Goal: Task Accomplishment & Management: Complete application form

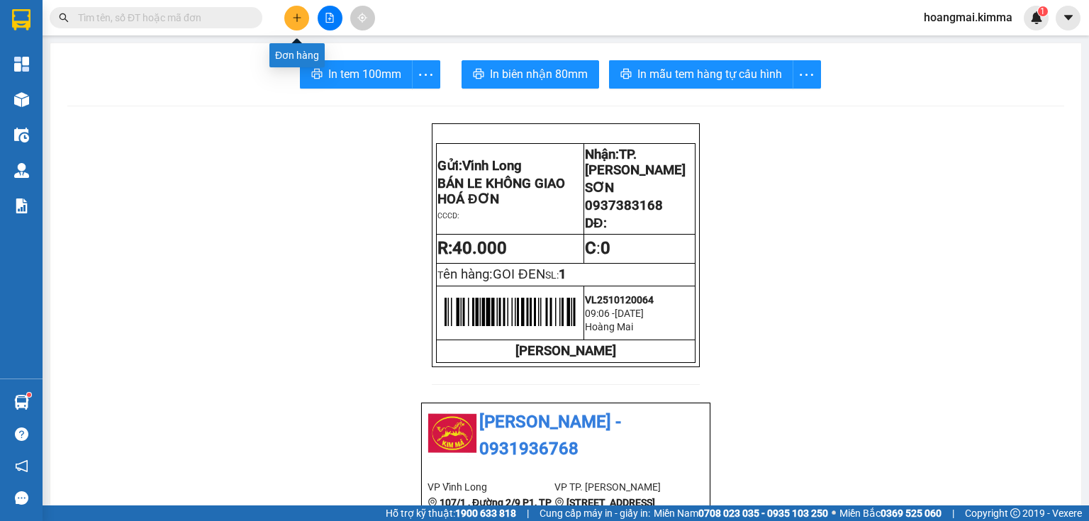
click at [304, 15] on button at bounding box center [296, 18] width 25 height 25
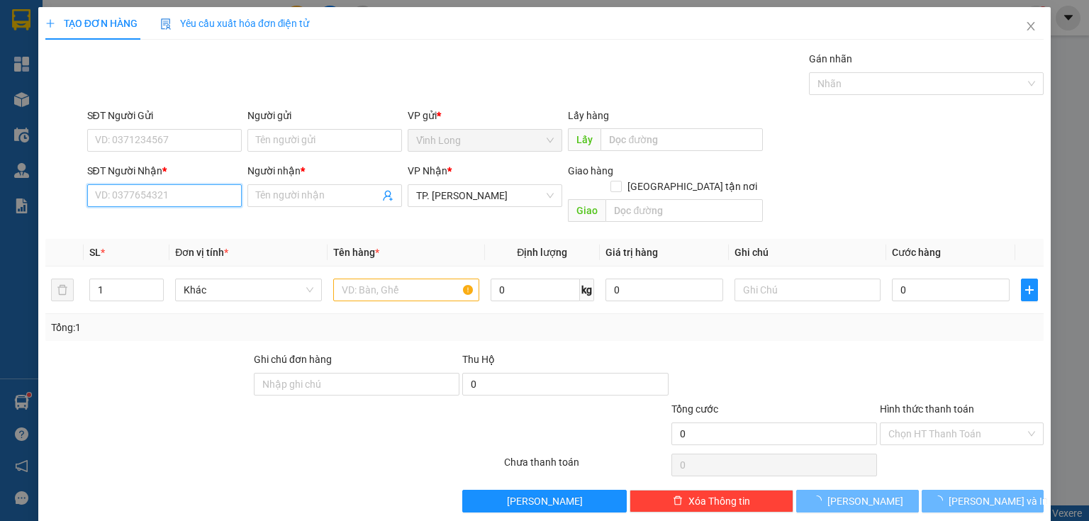
click at [165, 200] on input "SĐT Người Nhận *" at bounding box center [164, 195] width 155 height 23
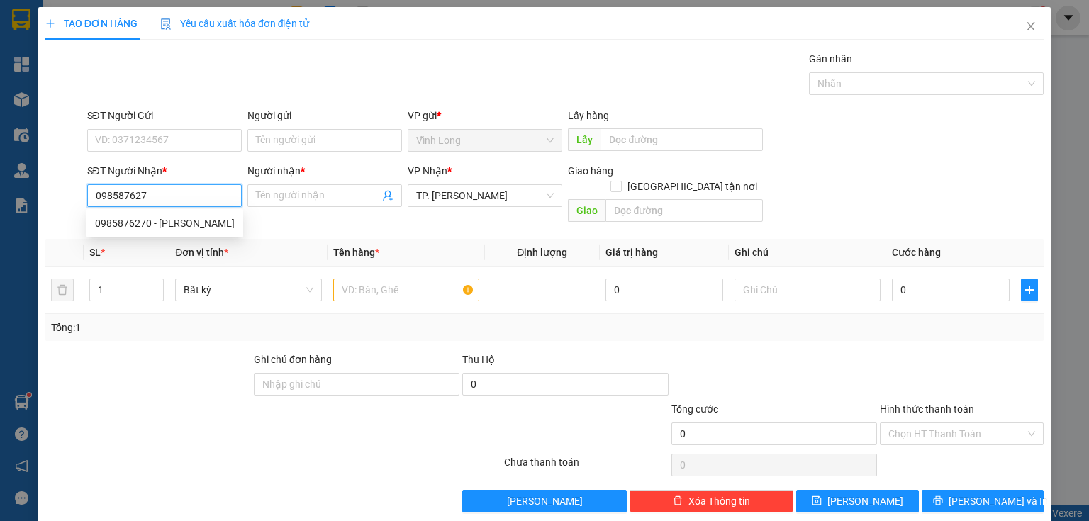
type input "0985876270"
click at [175, 221] on div "0985876270 - [PERSON_NAME]" at bounding box center [165, 224] width 140 height 16
type input "BẢO HẠNH"
type input "0985876270"
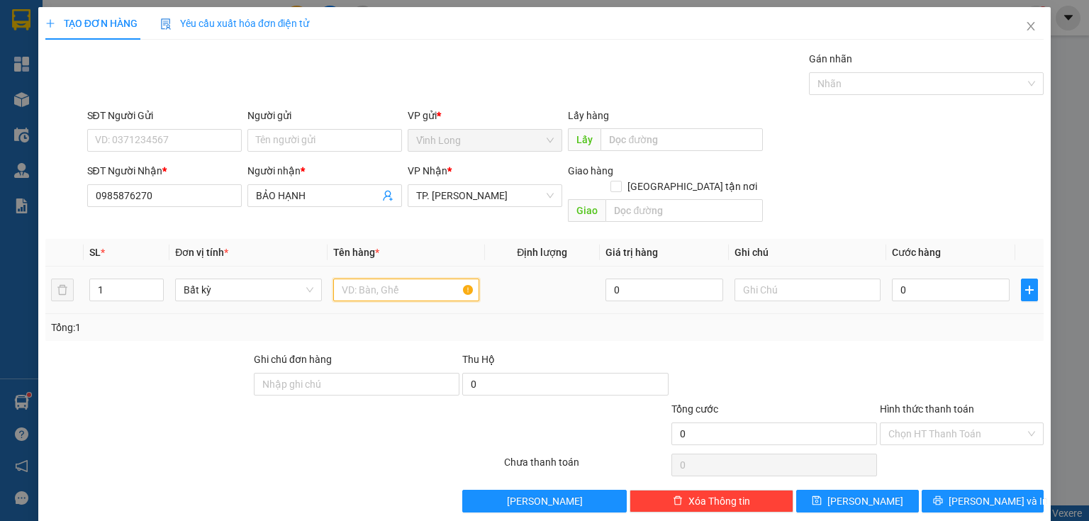
click at [350, 279] on input "text" at bounding box center [406, 290] width 146 height 23
type input "GIỎ"
click at [746, 279] on input "text" at bounding box center [808, 290] width 146 height 23
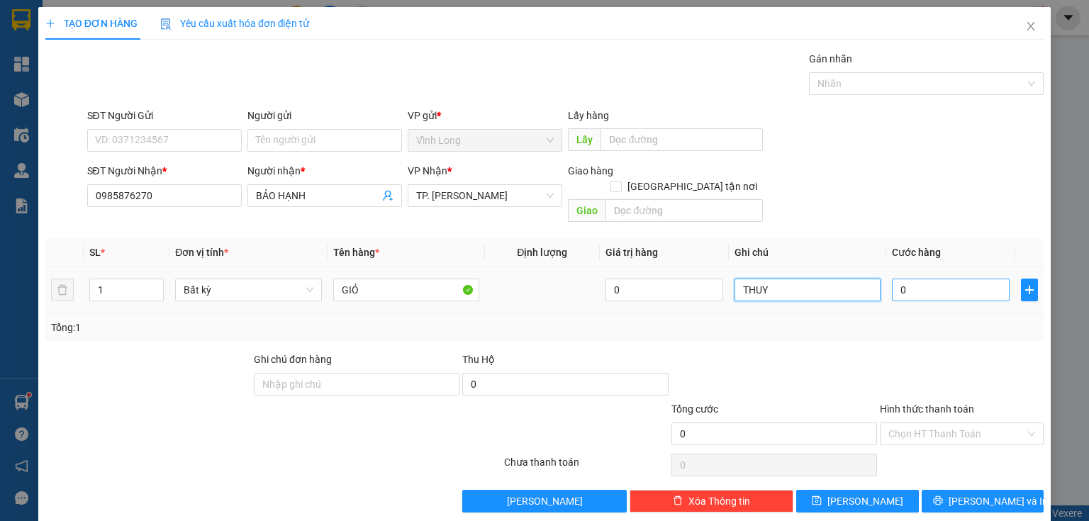
type input "THUY"
click at [902, 279] on input "0" at bounding box center [951, 290] width 118 height 23
type input "3"
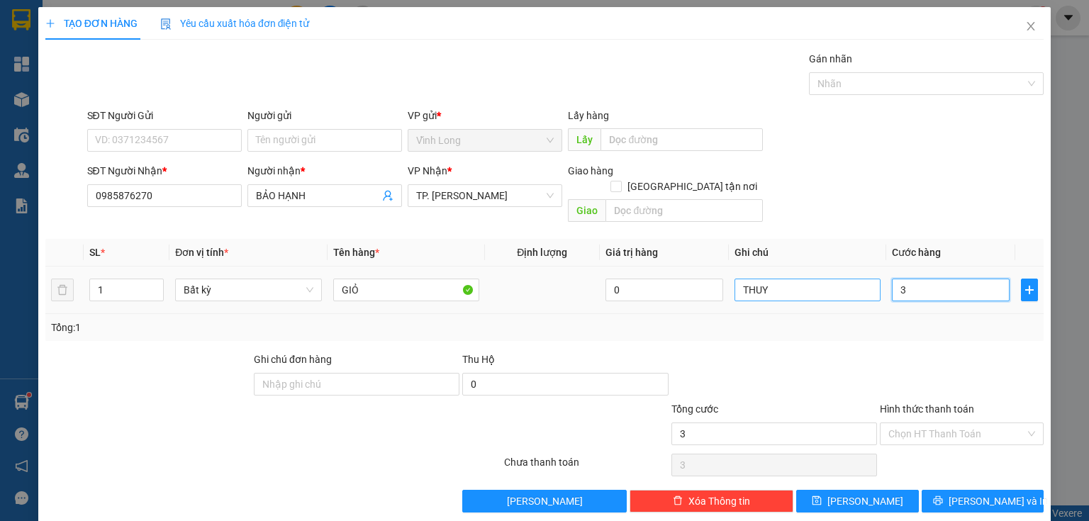
type input "30"
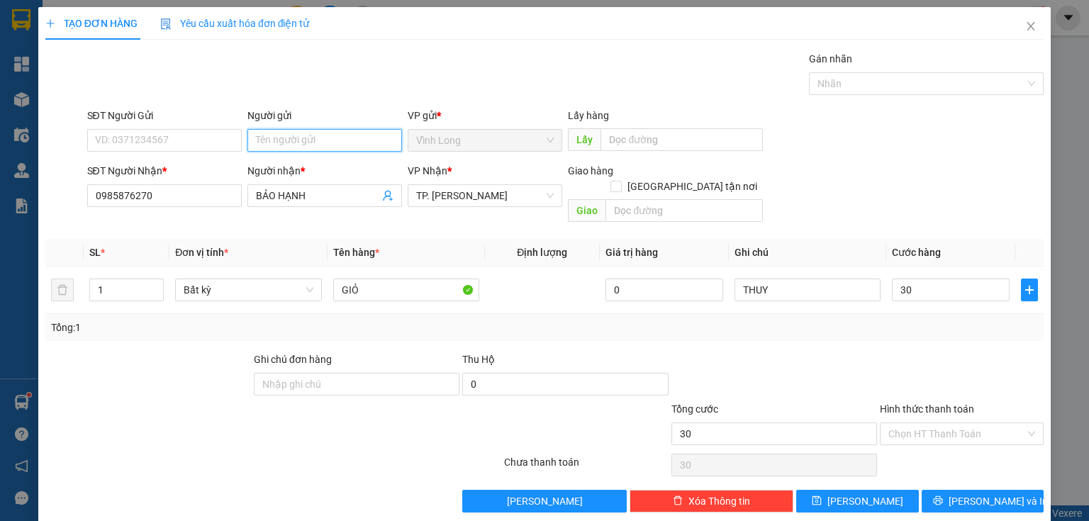
type input "30.000"
click at [312, 142] on input "Người gửi" at bounding box center [324, 140] width 155 height 23
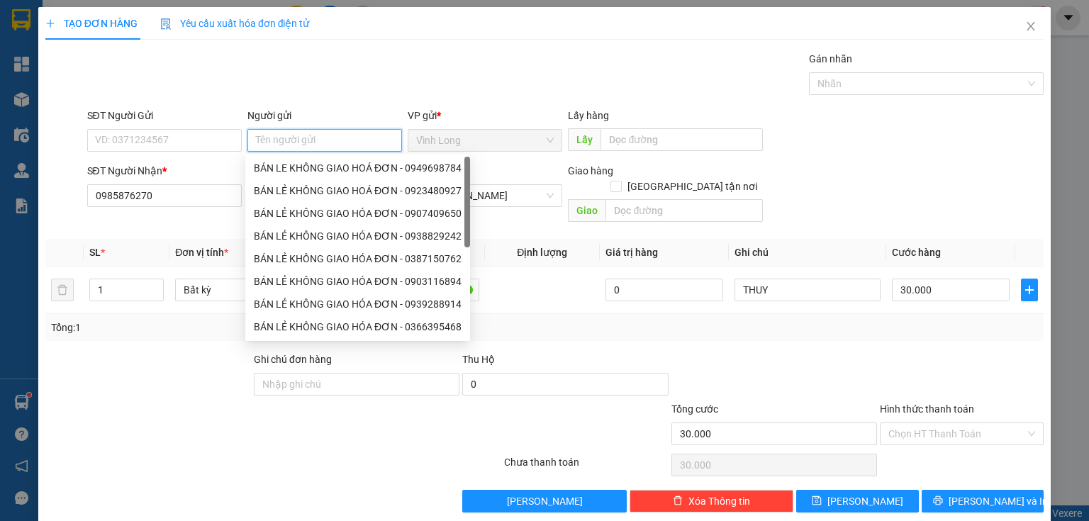
type input "B"
drag, startPoint x: 324, startPoint y: 162, endPoint x: 241, endPoint y: 163, distance: 83.0
click at [319, 162] on div "BÁN LE KHÔNG GIAO HOÁ ĐƠN - 0949698784" at bounding box center [358, 168] width 208 height 16
type input "0949698784"
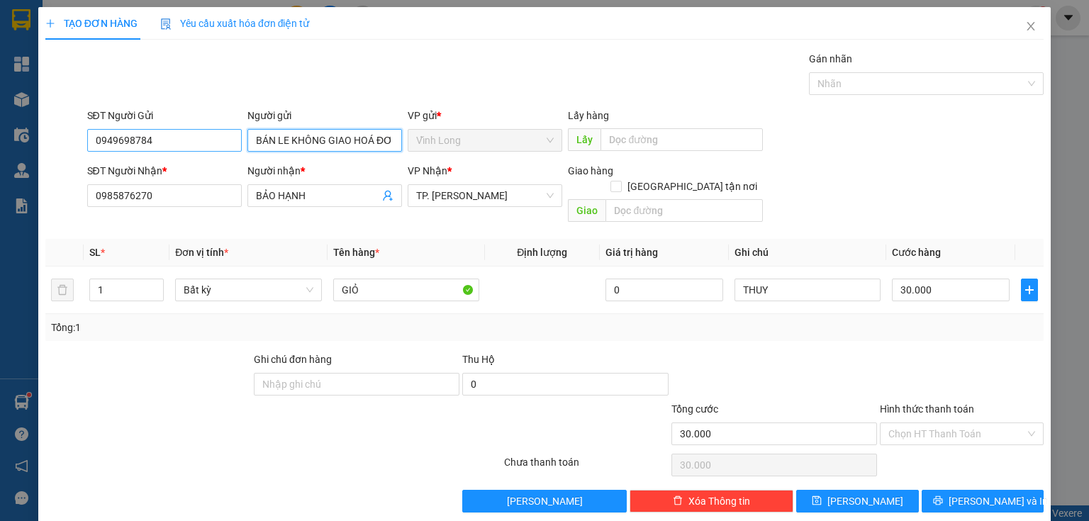
type input "BÁN LE KHÔNG GIAO HOÁ ĐƠN"
drag, startPoint x: 175, startPoint y: 140, endPoint x: 0, endPoint y: 140, distance: 175.2
click at [0, 140] on div "TẠO ĐƠN HÀNG Yêu cầu xuất hóa đơn điện tử Transit Pickup Surcharge Ids Transit …" at bounding box center [544, 260] width 1089 height 521
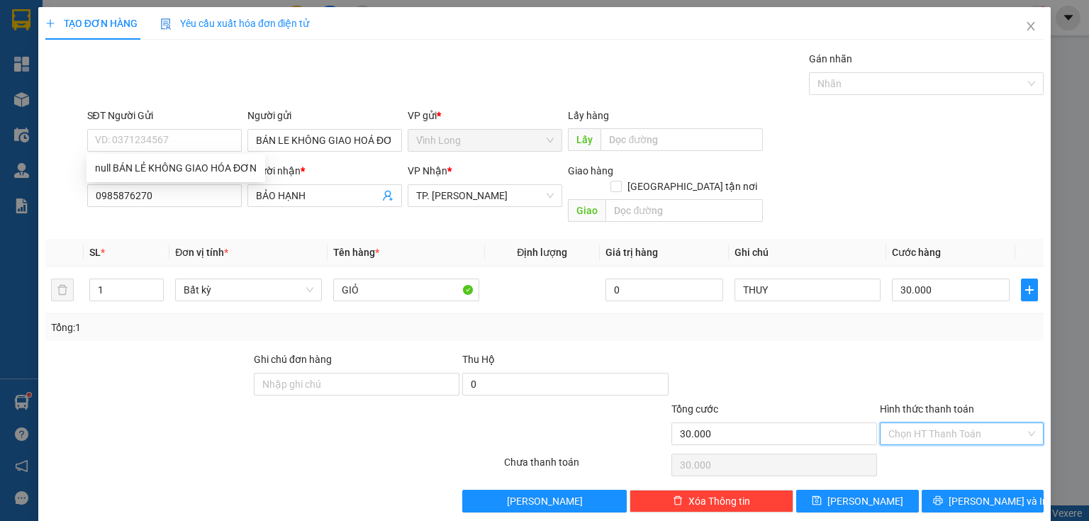
click at [911, 423] on input "Hình thức thanh toán" at bounding box center [957, 433] width 137 height 21
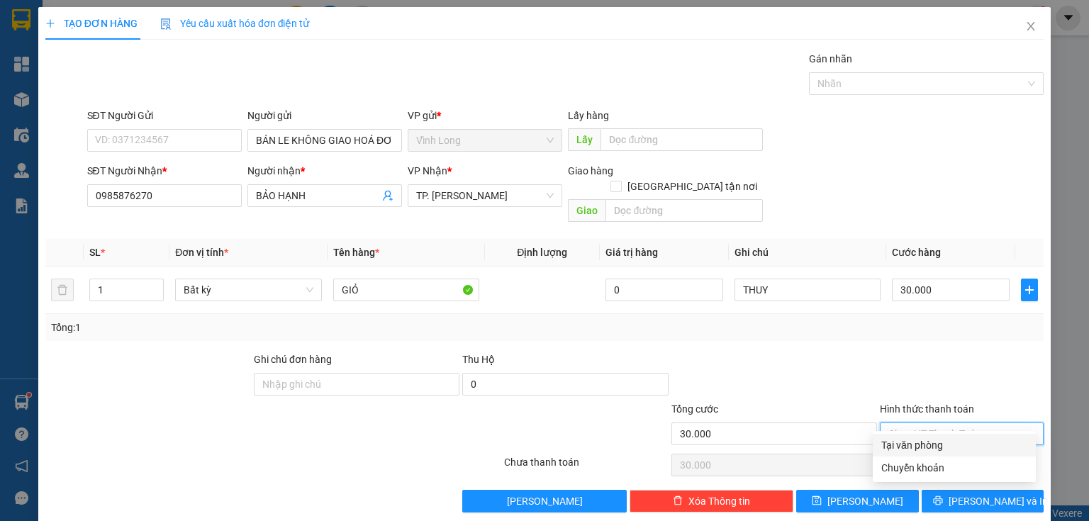
click at [911, 445] on div "Tại văn phòng" at bounding box center [954, 446] width 146 height 16
type input "0"
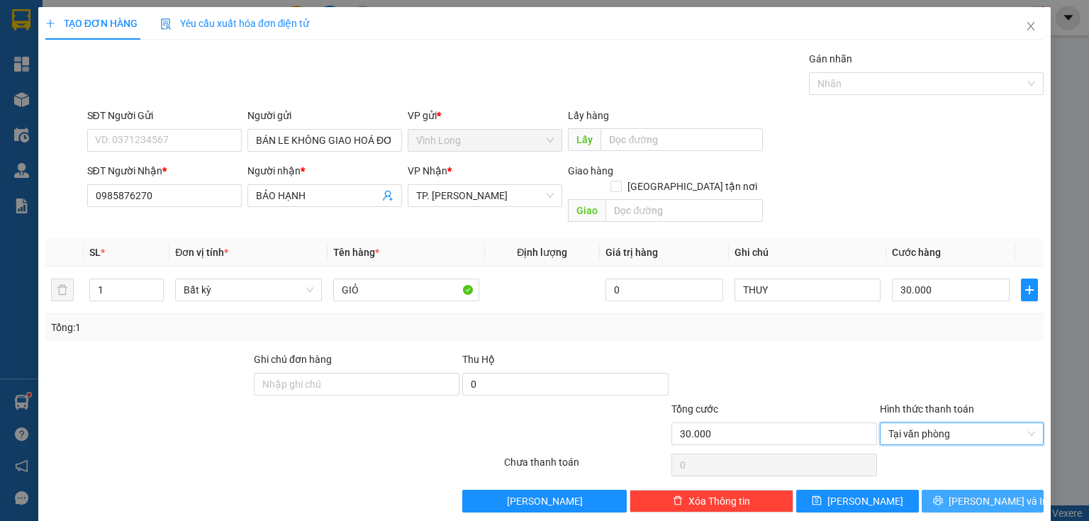
click at [952, 490] on button "[PERSON_NAME] và In" at bounding box center [983, 501] width 123 height 23
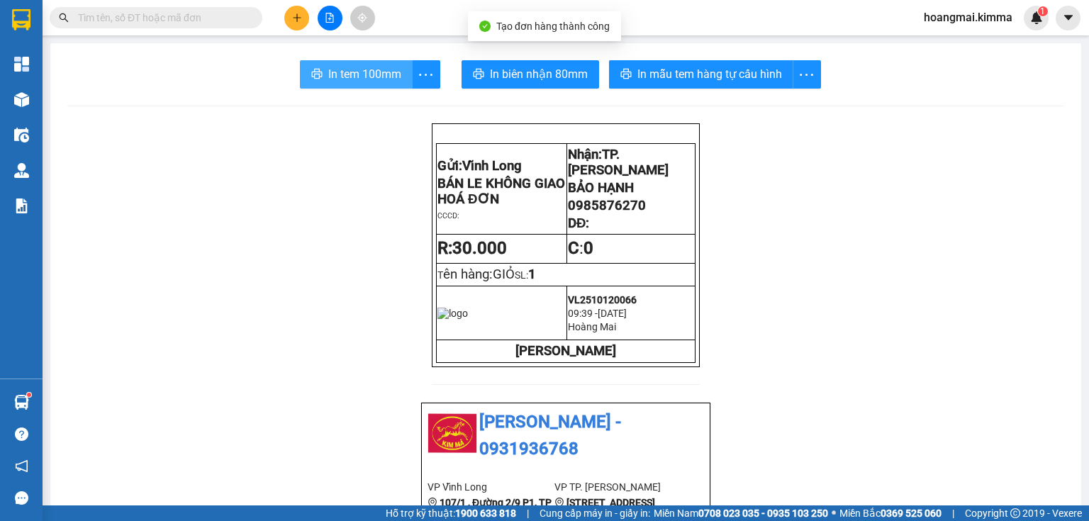
click at [323, 70] on button "In tem 100mm" at bounding box center [356, 74] width 113 height 28
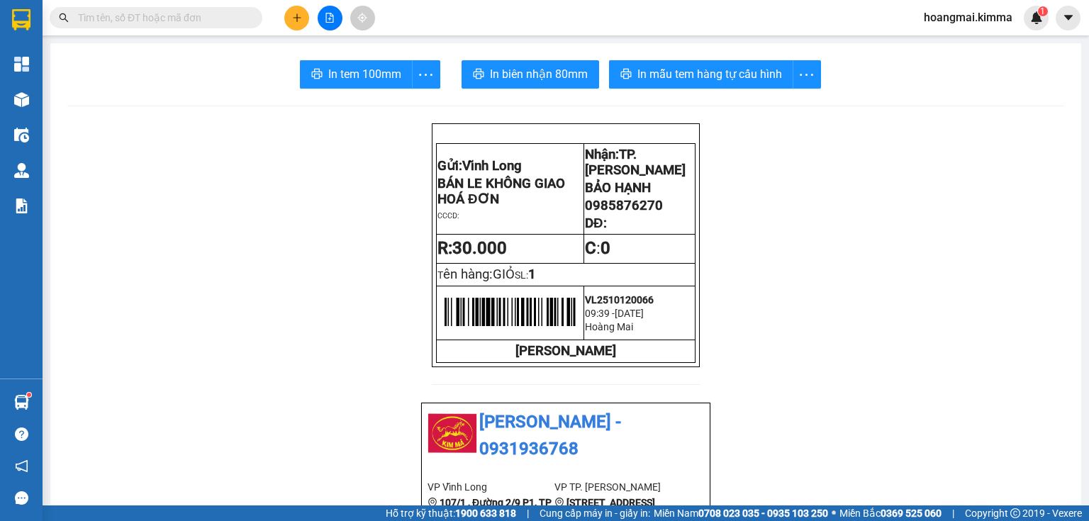
click at [296, 12] on button at bounding box center [296, 18] width 25 height 25
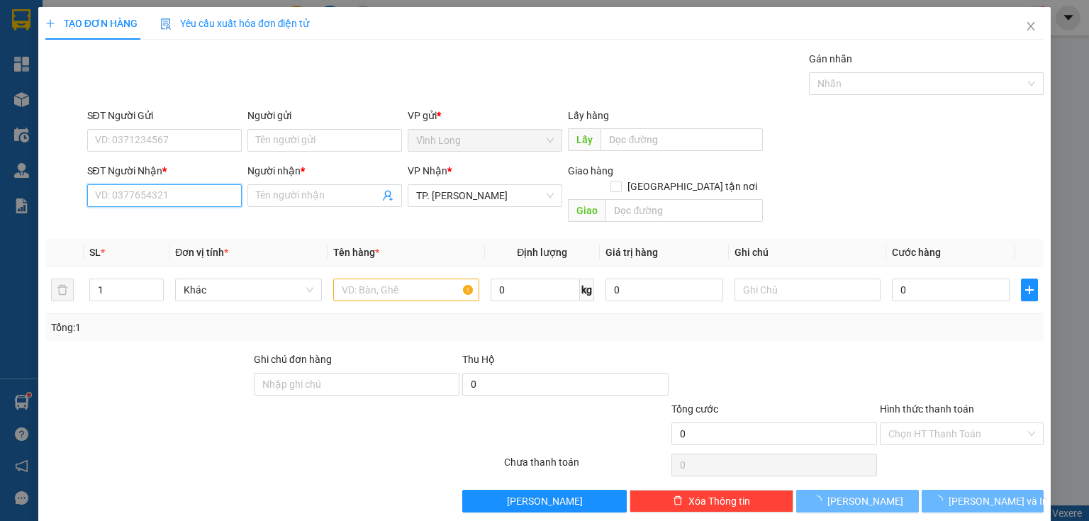
click at [187, 191] on input "SĐT Người Nhận *" at bounding box center [164, 195] width 155 height 23
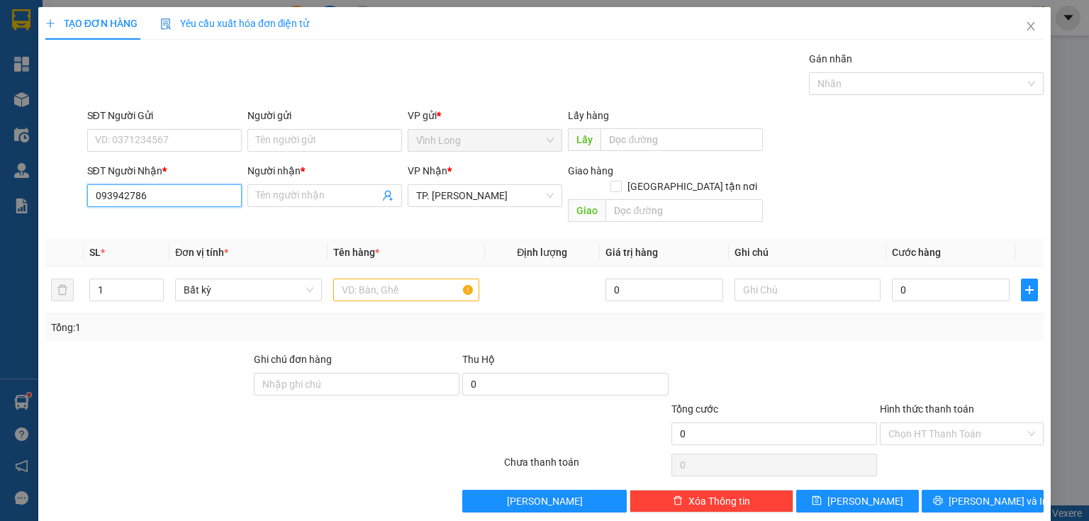
type input "0939427868"
click at [165, 218] on div "0939427868 - [PERSON_NAME]" at bounding box center [165, 224] width 140 height 16
type input "PHƯƠNG"
type input "0939427868"
click at [401, 279] on input "text" at bounding box center [406, 290] width 146 height 23
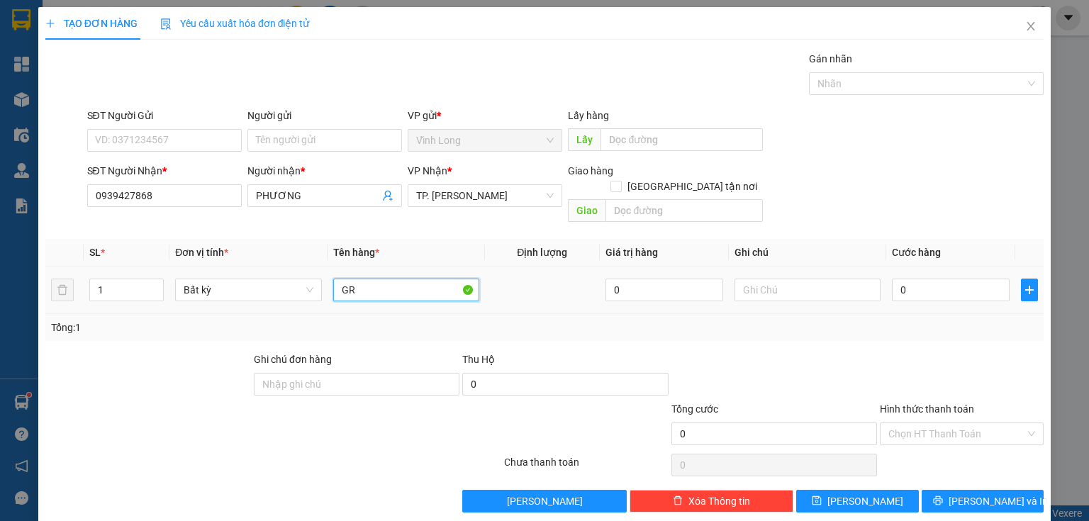
type input "G"
type input "RỔ TRÁI CÂY"
click at [759, 279] on input "text" at bounding box center [808, 290] width 146 height 23
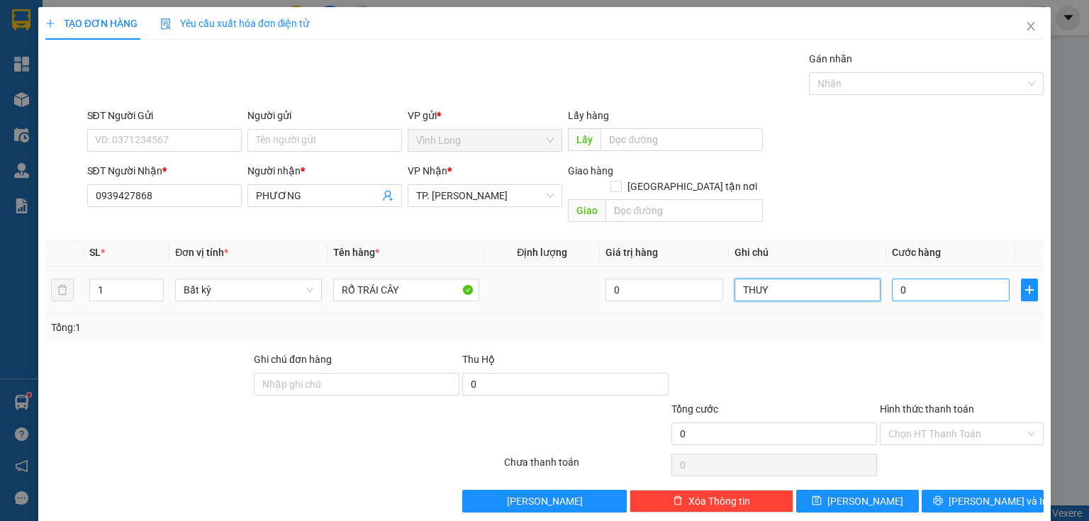
type input "THUY"
click at [934, 279] on input "0" at bounding box center [951, 290] width 118 height 23
type input "5"
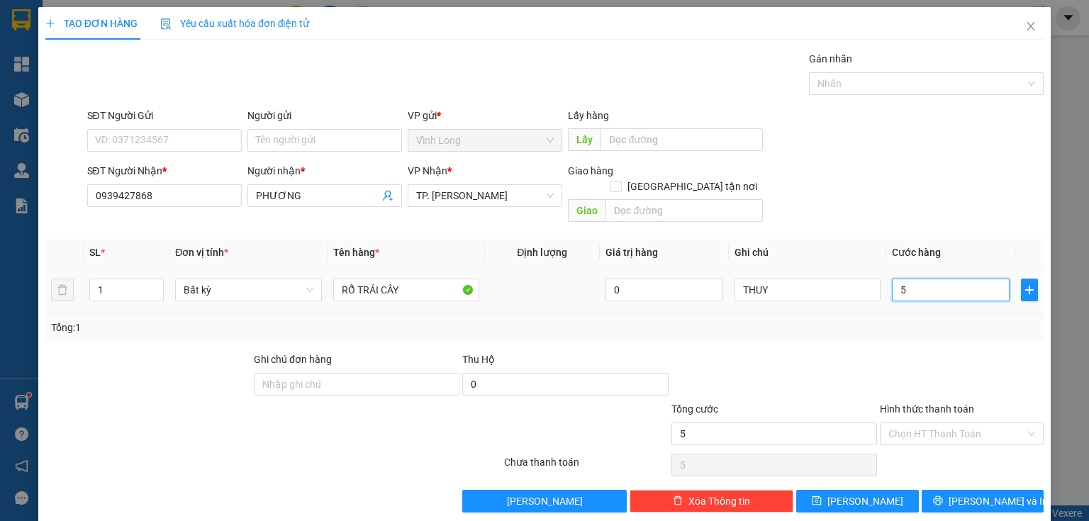
type input "50"
type input "5"
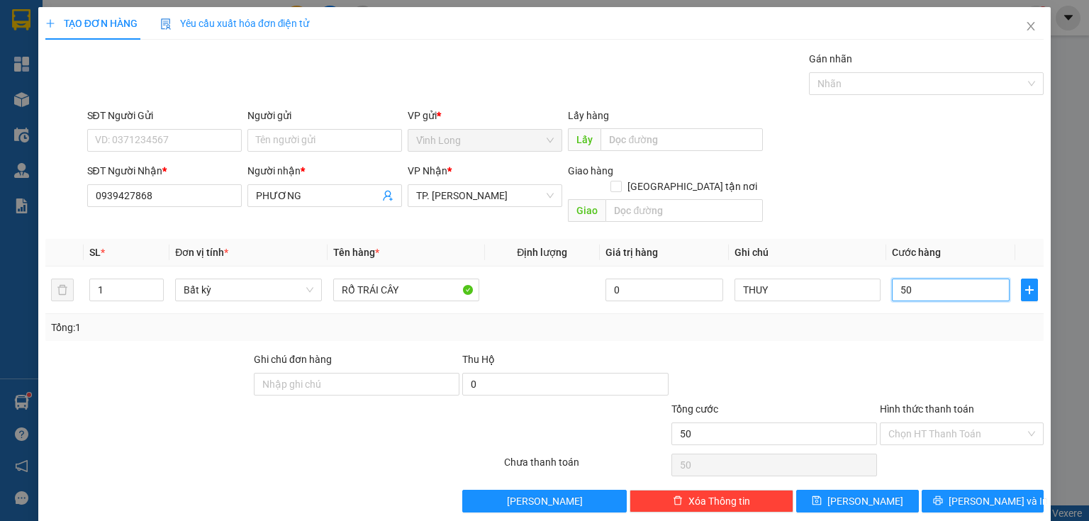
type input "5"
type input "0"
type input "04"
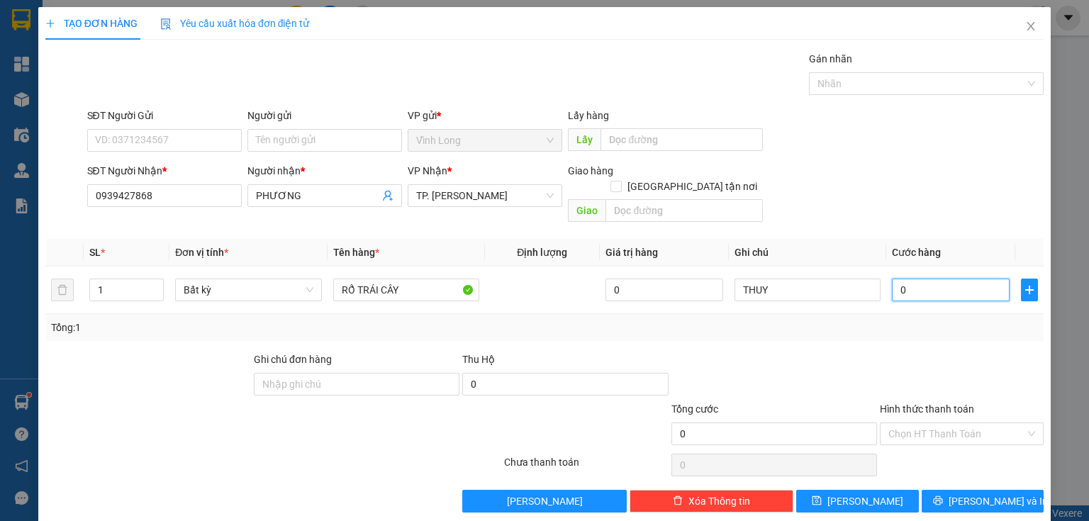
type input "4"
type input "040"
type input "40"
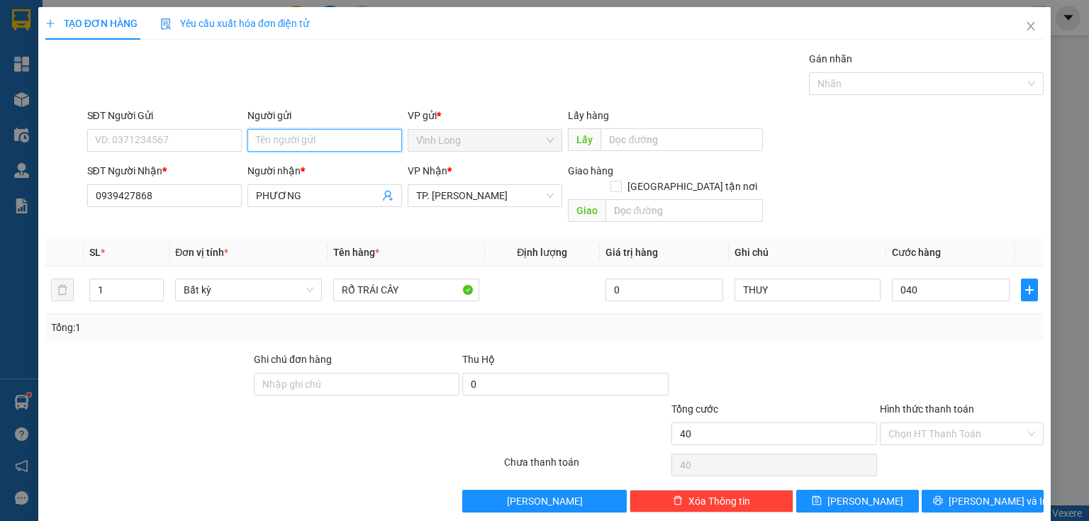
type input "40.000"
click at [257, 134] on input "Người gửi" at bounding box center [324, 140] width 155 height 23
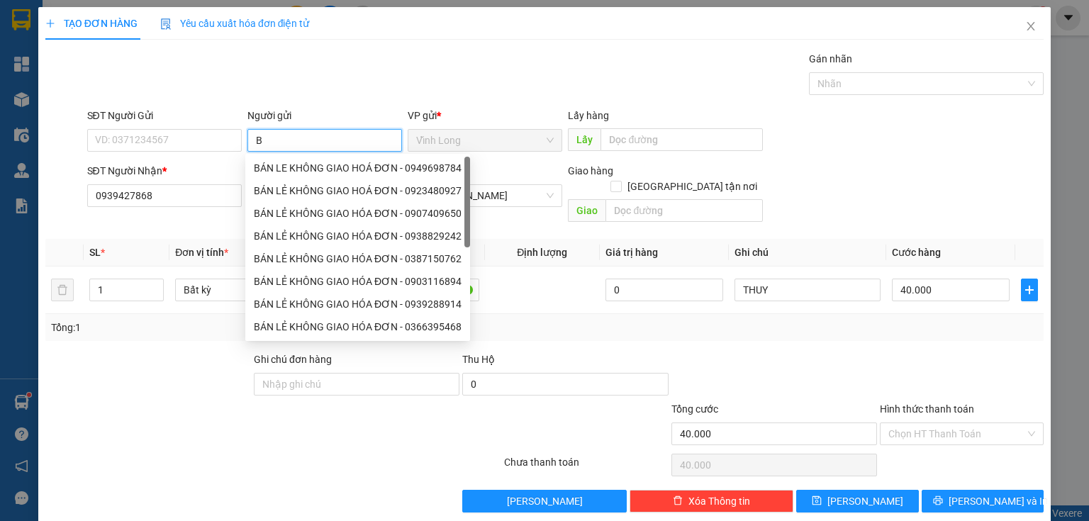
type input "BÁ"
click at [298, 163] on div "BÁN LE KHÔNG GIAO HOÁ ĐƠN - 0949698784" at bounding box center [358, 168] width 208 height 16
type input "0949698784"
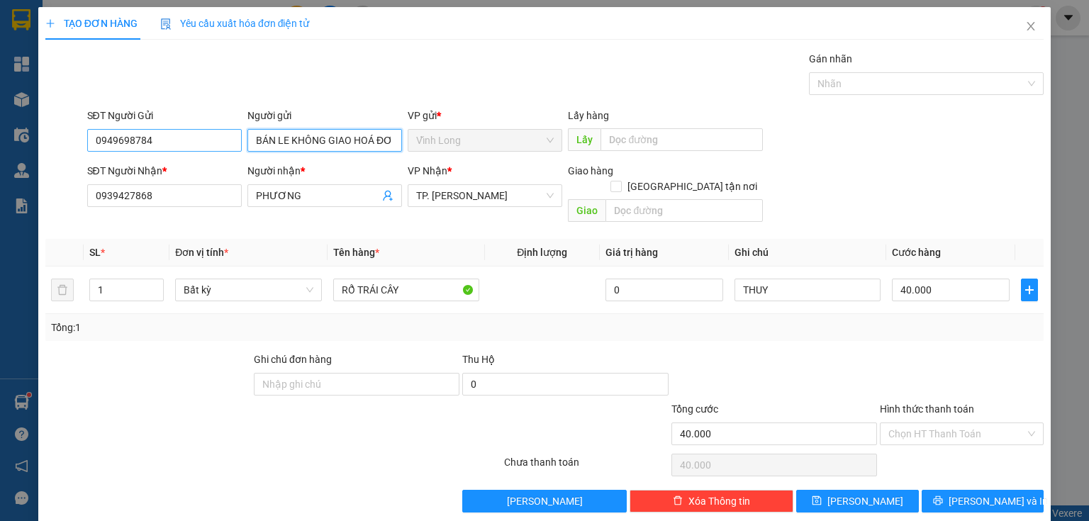
type input "BÁN LE KHÔNG GIAO HOÁ ĐƠN"
drag, startPoint x: 184, startPoint y: 139, endPoint x: 0, endPoint y: 213, distance: 198.8
click at [0, 195] on div "TẠO ĐƠN HÀNG Yêu cầu xuất hóa đơn điện tử Transit Pickup Surcharge Ids Transit …" at bounding box center [544, 260] width 1089 height 521
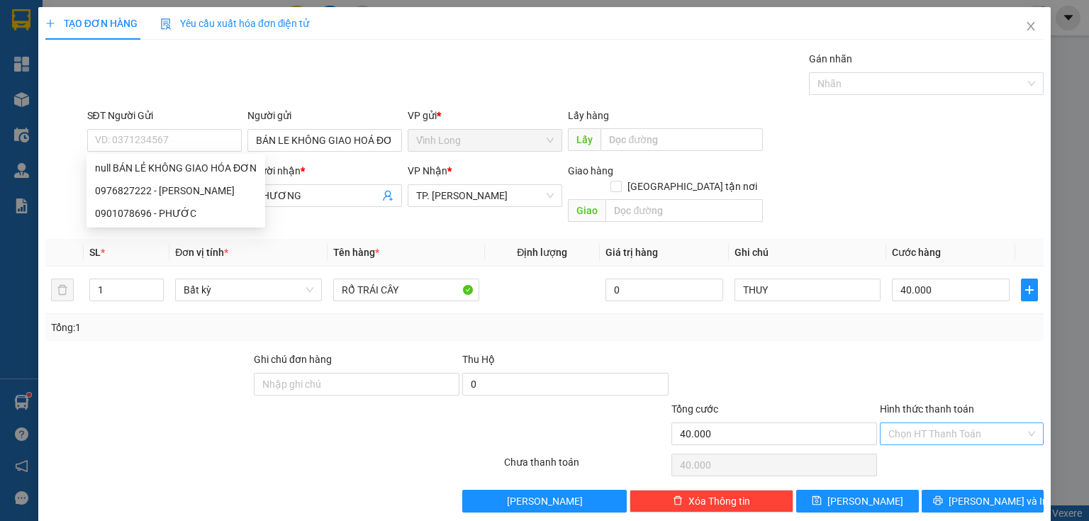
click at [930, 423] on input "Hình thức thanh toán" at bounding box center [957, 433] width 137 height 21
click at [928, 438] on div "Tại văn phòng" at bounding box center [954, 446] width 146 height 16
type input "0"
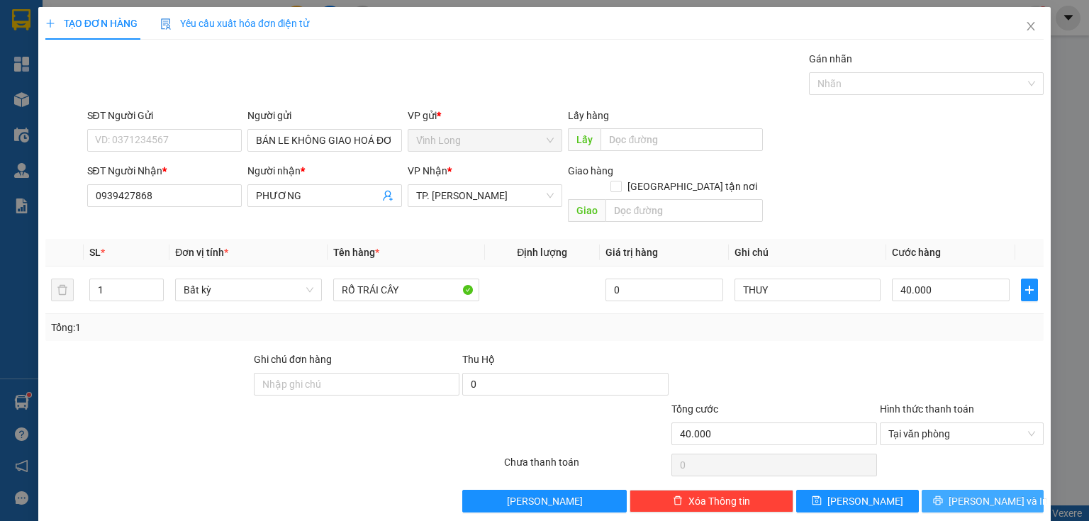
click at [943, 496] on icon "printer" at bounding box center [938, 501] width 10 height 10
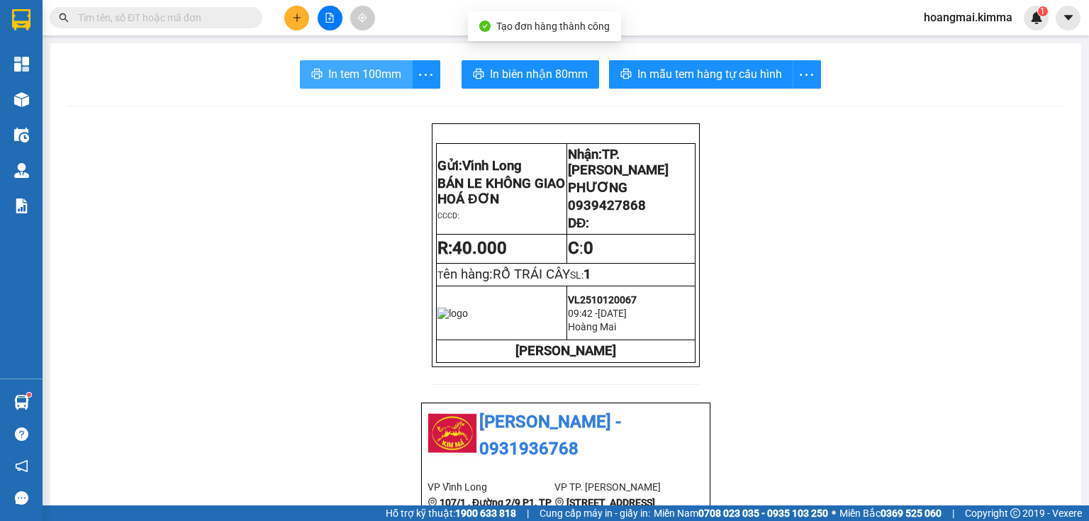
click at [379, 83] on button "In tem 100mm" at bounding box center [356, 74] width 113 height 28
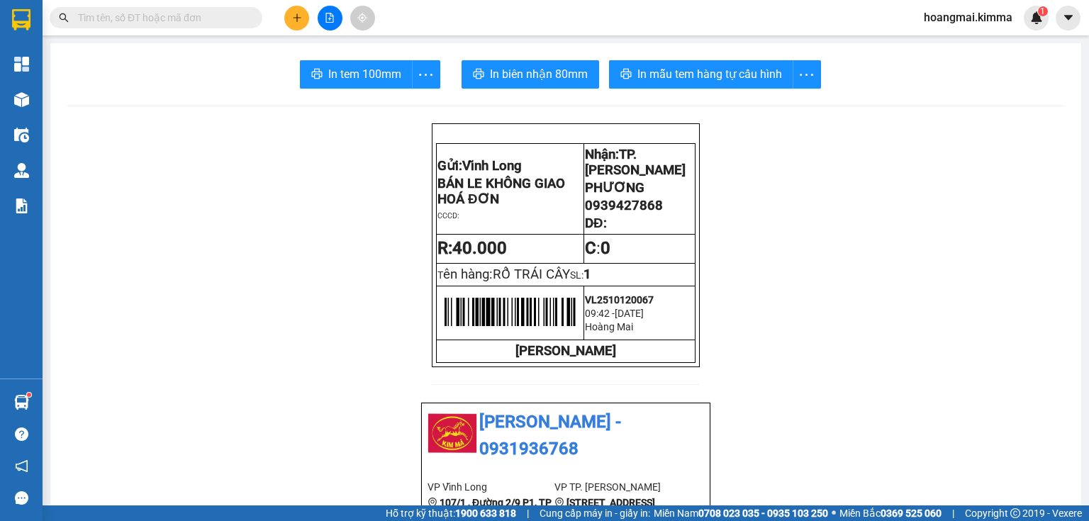
click at [286, 11] on button at bounding box center [296, 18] width 25 height 25
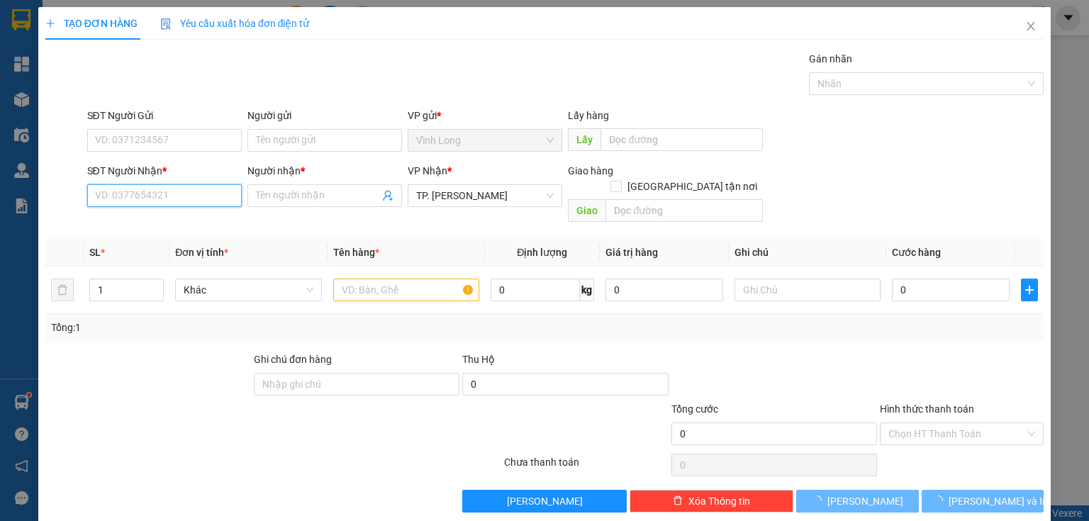
click at [189, 198] on input "SĐT Người Nhận *" at bounding box center [164, 195] width 155 height 23
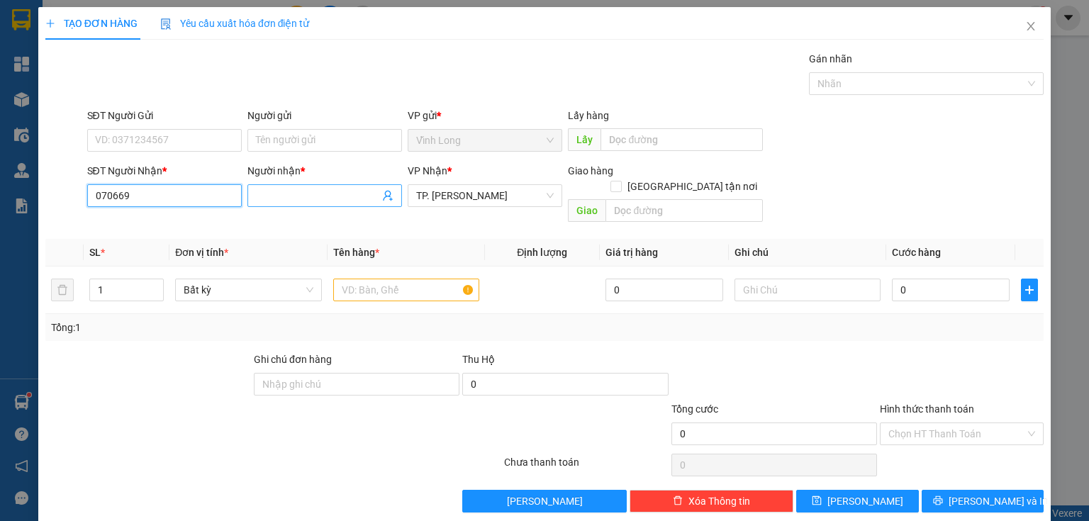
drag, startPoint x: 111, startPoint y: 200, endPoint x: 330, endPoint y: 204, distance: 219.2
click at [315, 198] on div "SĐT Người Nhận * 070669 070669 Người nhận * Tên người nhận VP Nhận * TP. [PERSO…" at bounding box center [565, 195] width 963 height 65
type input "0703326936"
click at [177, 224] on div "0703326936 - TÂM NHƯ" at bounding box center [163, 224] width 136 height 16
type input "TÂM NHƯ"
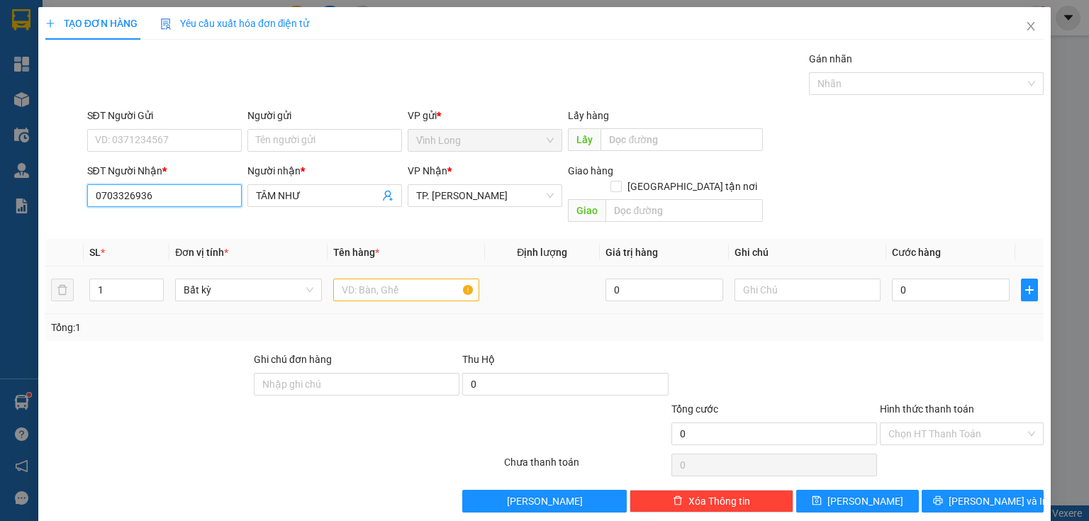
type input "0703326936"
click at [355, 279] on input "text" at bounding box center [406, 290] width 146 height 23
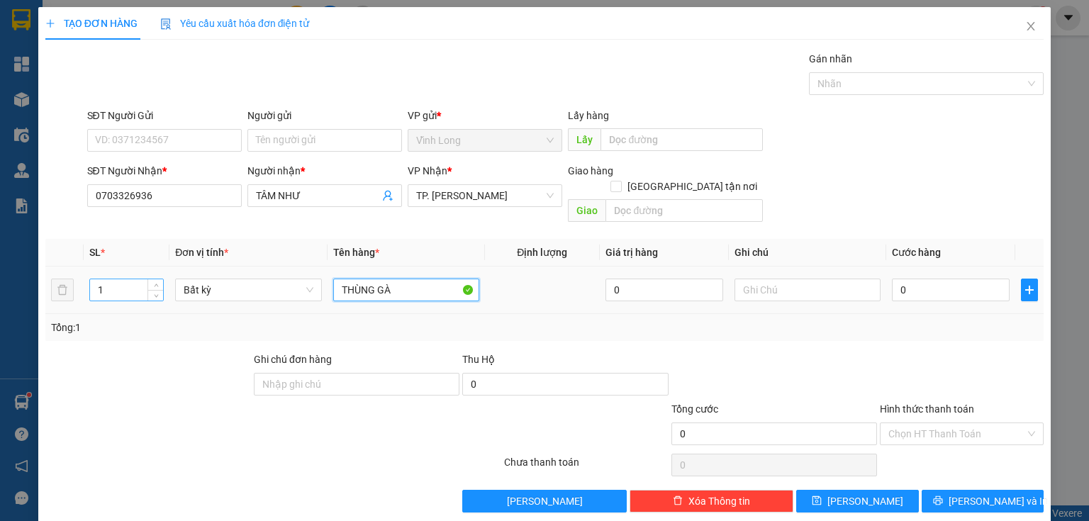
type input "THÙNG GÀ"
drag, startPoint x: 100, startPoint y: 278, endPoint x: 36, endPoint y: 345, distance: 92.8
click at [36, 345] on div "TẠO ĐƠN HÀNG Yêu cầu xuất hóa đơn điện tử Transit Pickup Surcharge Ids Transit …" at bounding box center [544, 260] width 1089 height 521
type input "2"
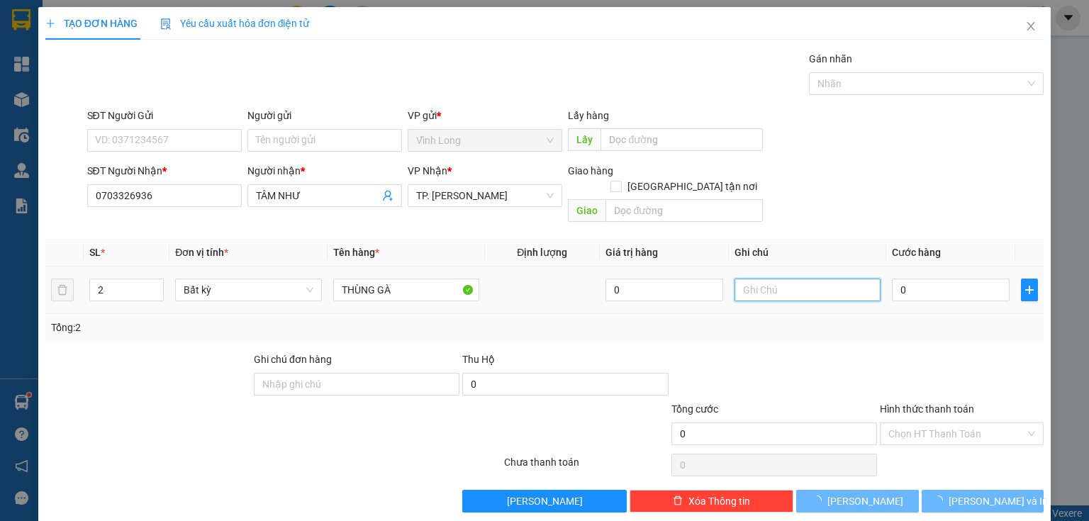
click at [738, 279] on input "text" at bounding box center [808, 290] width 146 height 23
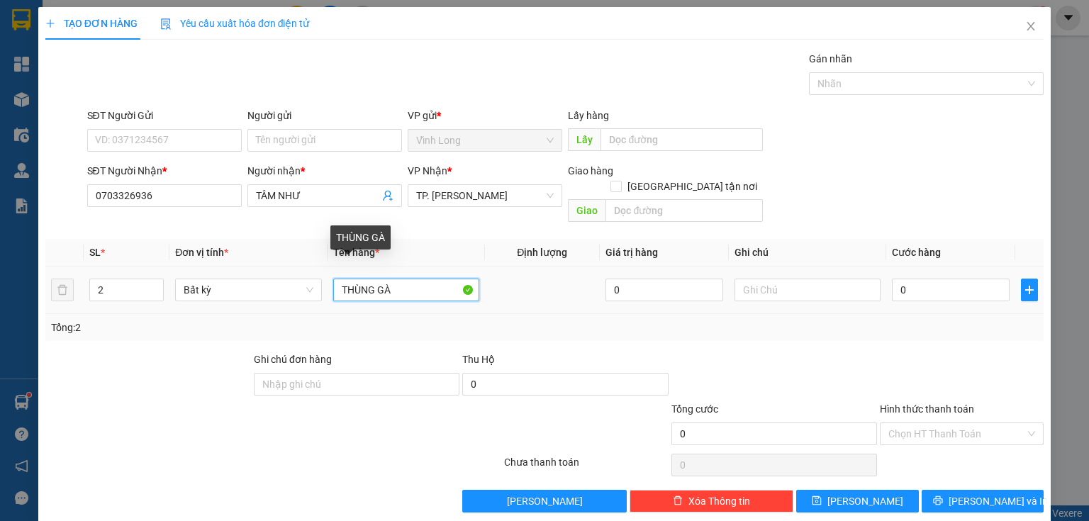
drag, startPoint x: 377, startPoint y: 278, endPoint x: 473, endPoint y: 298, distance: 97.8
click at [473, 298] on div "SL * Đơn vị tính * Tên hàng * Định lượng Giá trị hàng Ghi chú Cước hàng 2 Bất k…" at bounding box center [544, 290] width 998 height 102
type input "THÙNG CHUỘT"
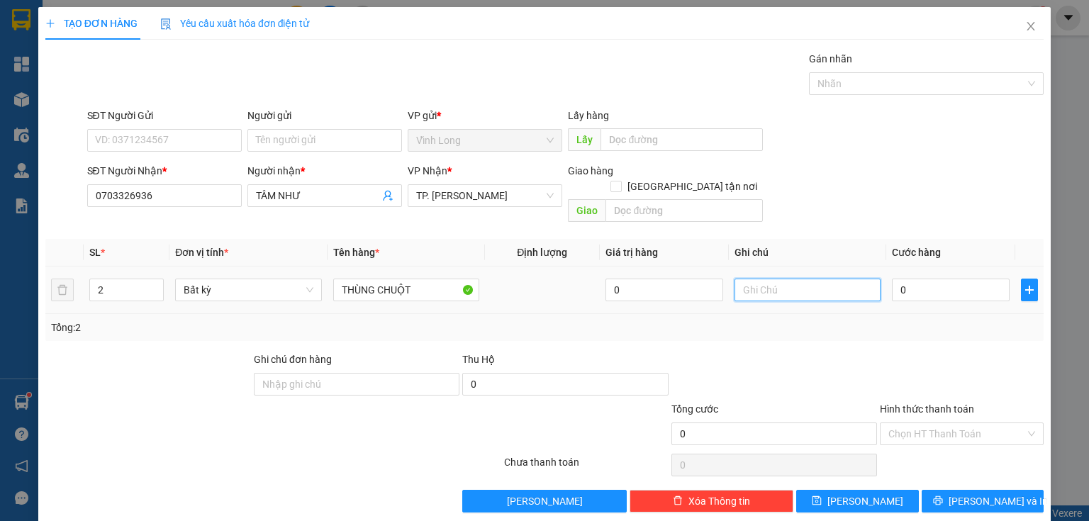
click at [798, 284] on input "text" at bounding box center [808, 290] width 146 height 23
type input "THUY"
click at [925, 279] on input "0" at bounding box center [951, 290] width 118 height 23
type input "6"
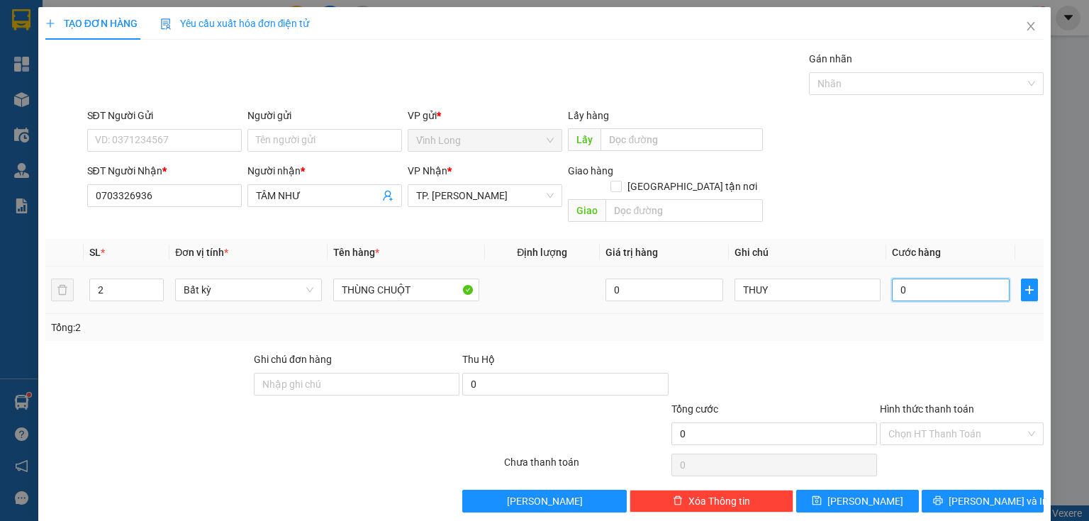
type input "6"
type input "60"
type input "60.000"
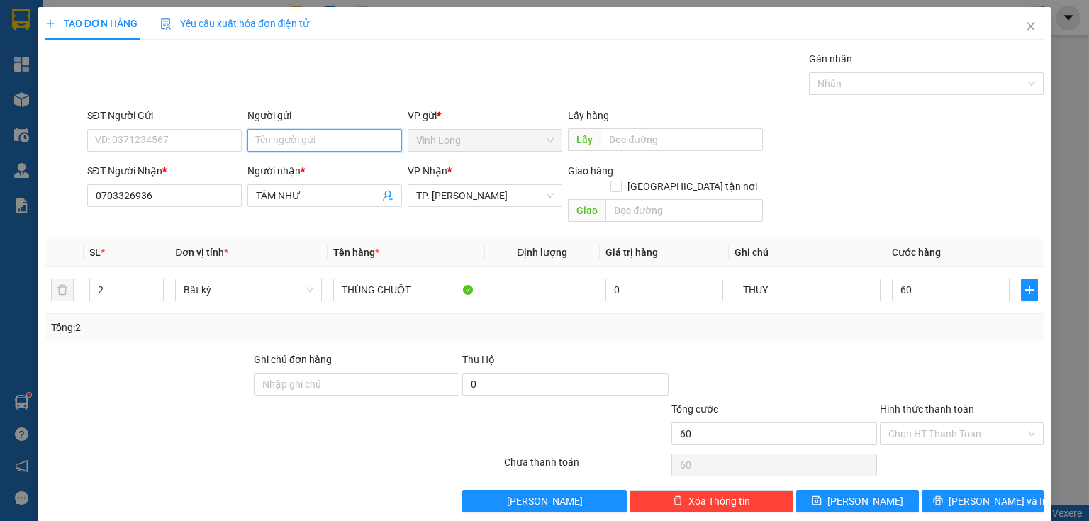
type input "60.000"
click at [359, 143] on input "Người gửi" at bounding box center [324, 140] width 155 height 23
type input "B"
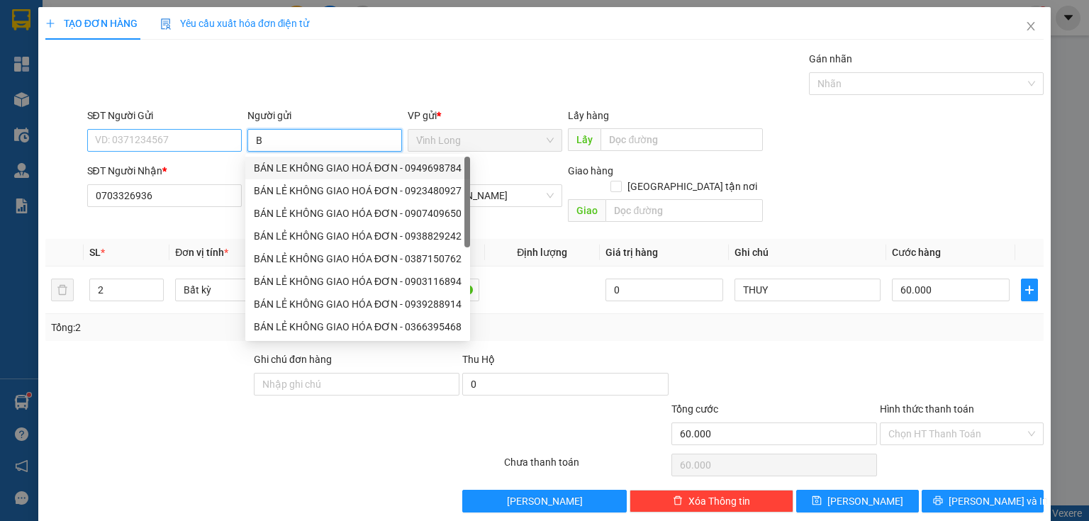
drag, startPoint x: 345, startPoint y: 177, endPoint x: 148, endPoint y: 130, distance: 202.5
click at [344, 177] on div "BÁN LE KHÔNG GIAO HOÁ ĐƠN - 0949698784" at bounding box center [357, 168] width 225 height 23
type input "0949698784"
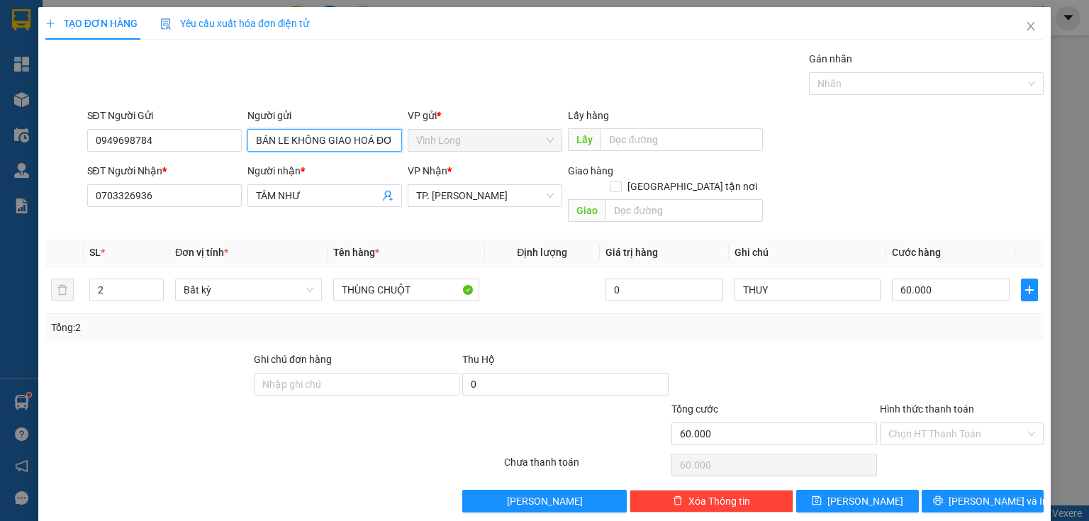
type input "BÁN LE KHÔNG GIAO HOÁ ĐƠN"
drag, startPoint x: 117, startPoint y: 151, endPoint x: 5, endPoint y: 210, distance: 126.6
click at [0, 204] on div "TẠO ĐƠN HÀNG Yêu cầu xuất hóa đơn điện tử Transit Pickup Surcharge Ids Transit …" at bounding box center [544, 260] width 1089 height 521
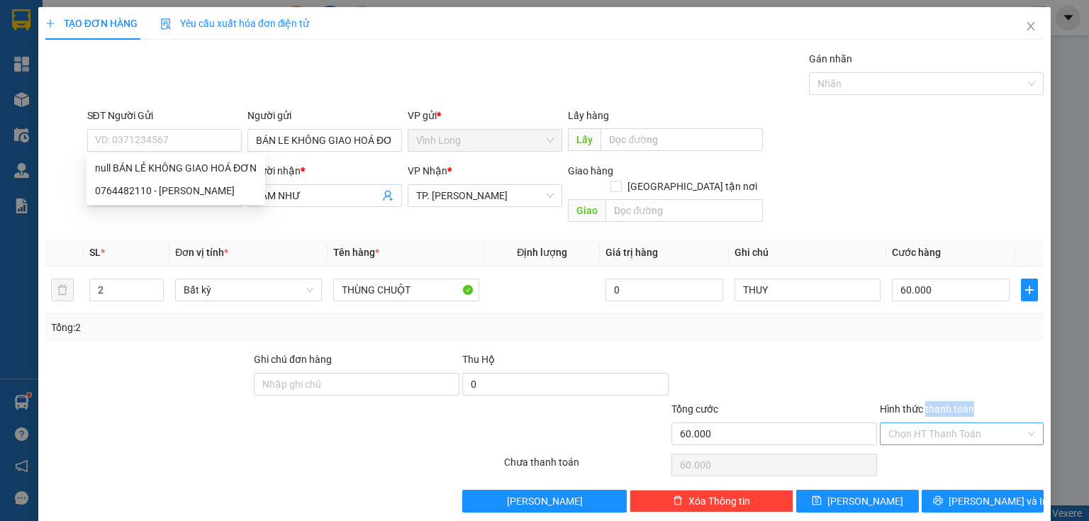
drag, startPoint x: 919, startPoint y: 400, endPoint x: 923, endPoint y: 415, distance: 15.3
click at [923, 413] on div "Hình thức thanh toán Chọn HT Thanh Toán" at bounding box center [962, 426] width 164 height 50
click at [923, 423] on input "Hình thức thanh toán" at bounding box center [957, 433] width 137 height 21
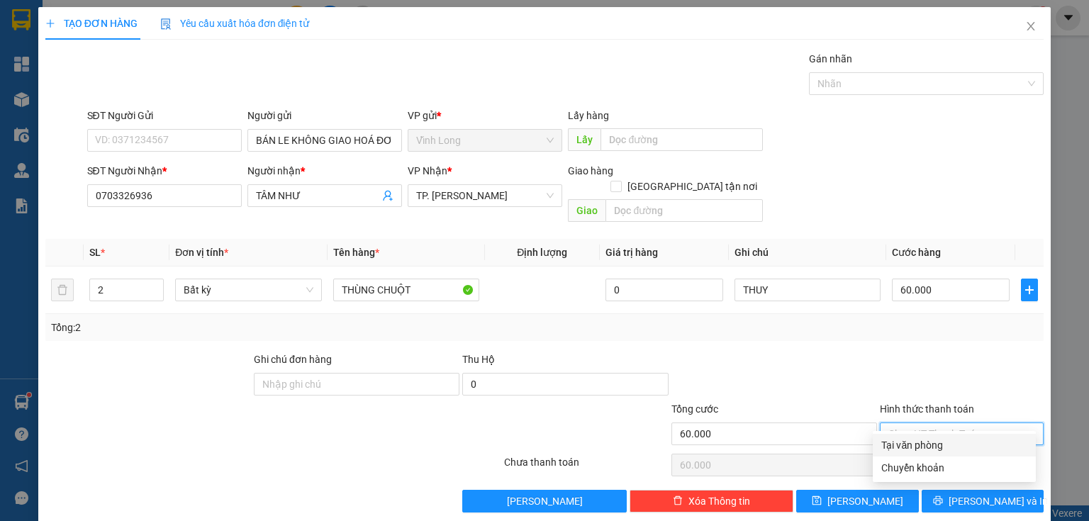
click at [906, 438] on div "Tại văn phòng" at bounding box center [954, 446] width 146 height 16
type input "0"
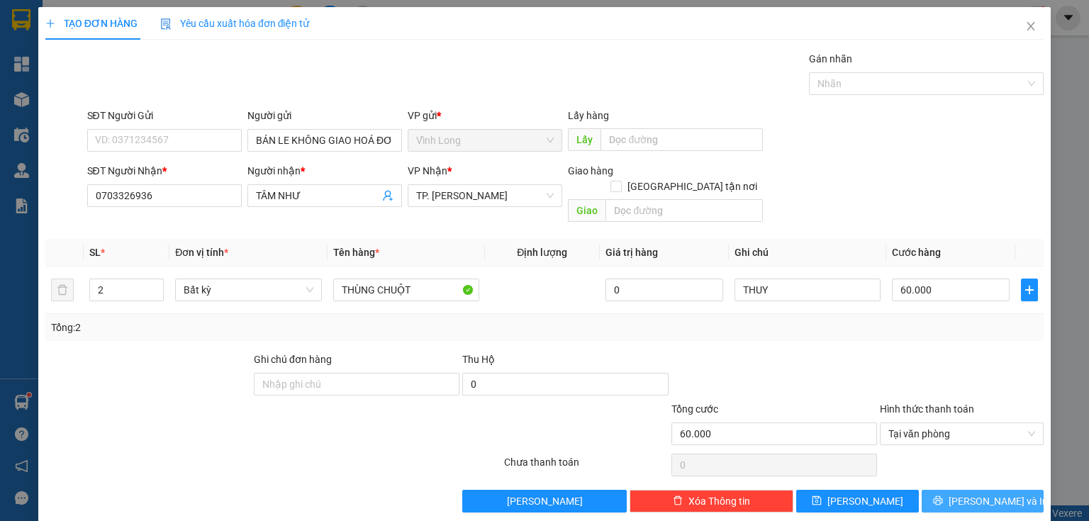
click at [937, 490] on button "[PERSON_NAME] và In" at bounding box center [983, 501] width 123 height 23
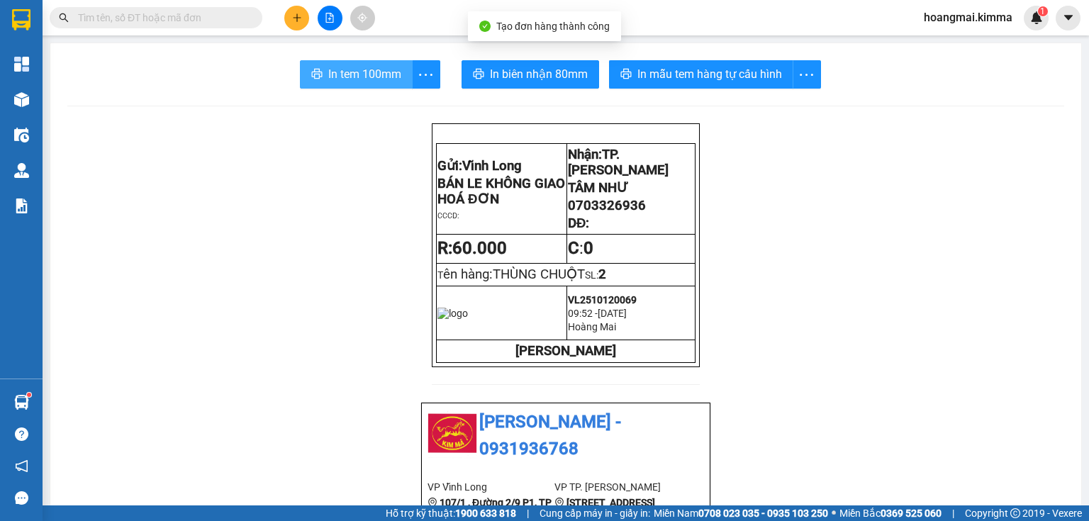
click at [360, 70] on span "In tem 100mm" at bounding box center [364, 74] width 73 height 18
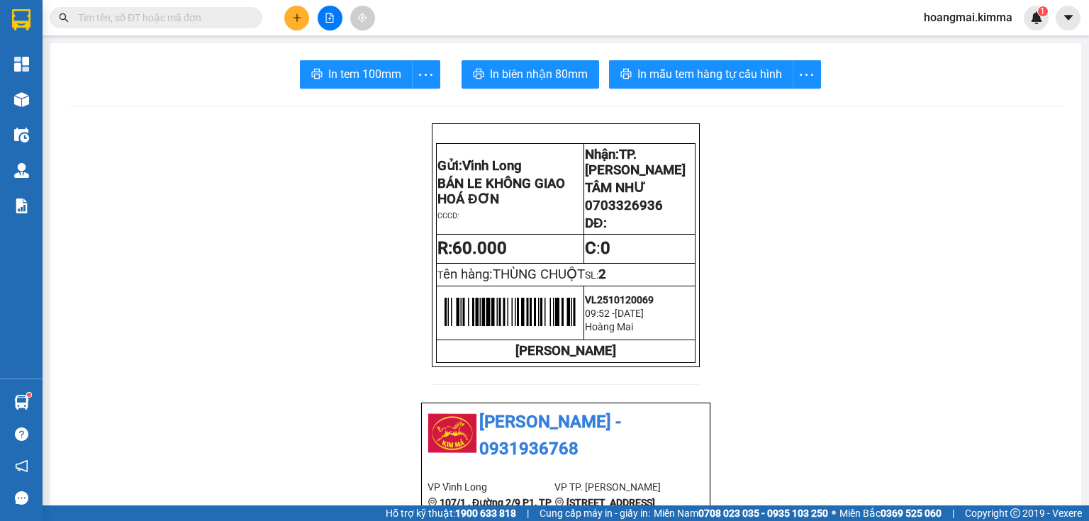
paste input "0854002969"
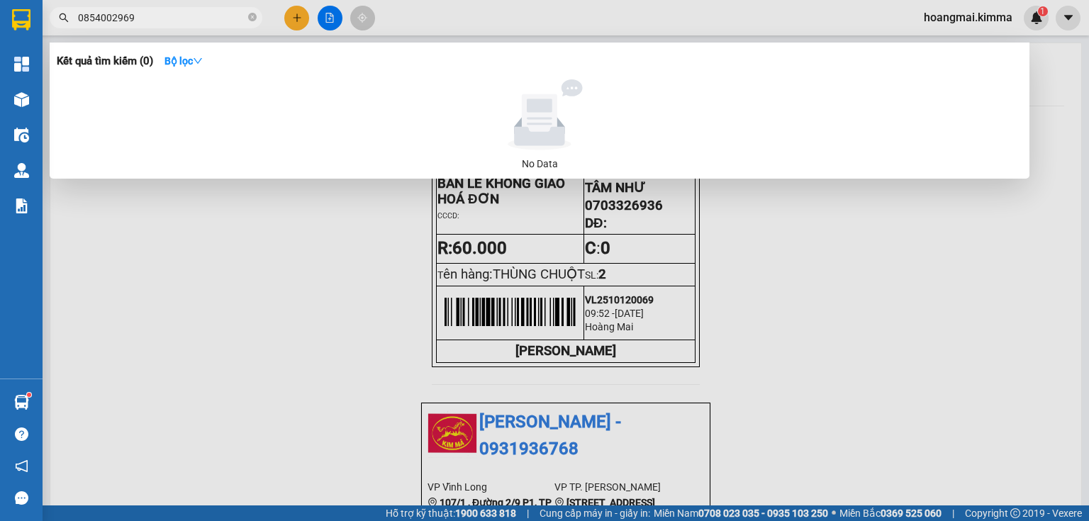
type input "0854002969"
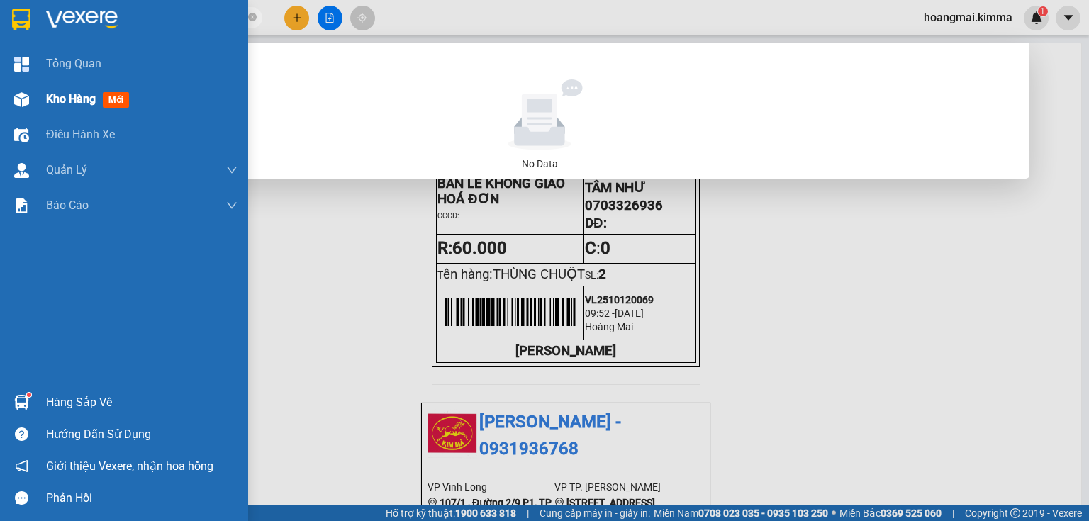
click at [23, 104] on img at bounding box center [21, 99] width 15 height 15
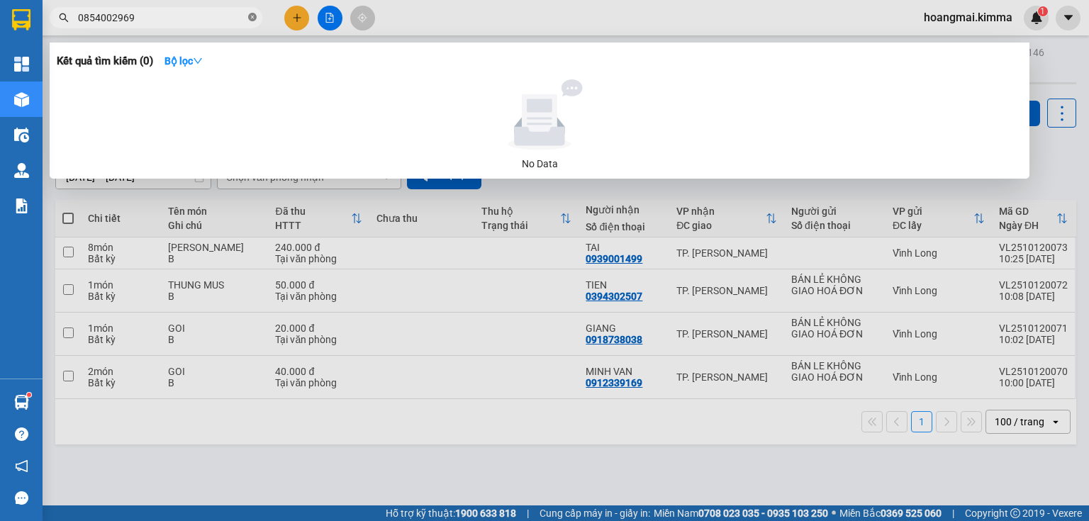
click at [253, 17] on icon "close-circle" at bounding box center [252, 17] width 9 height 9
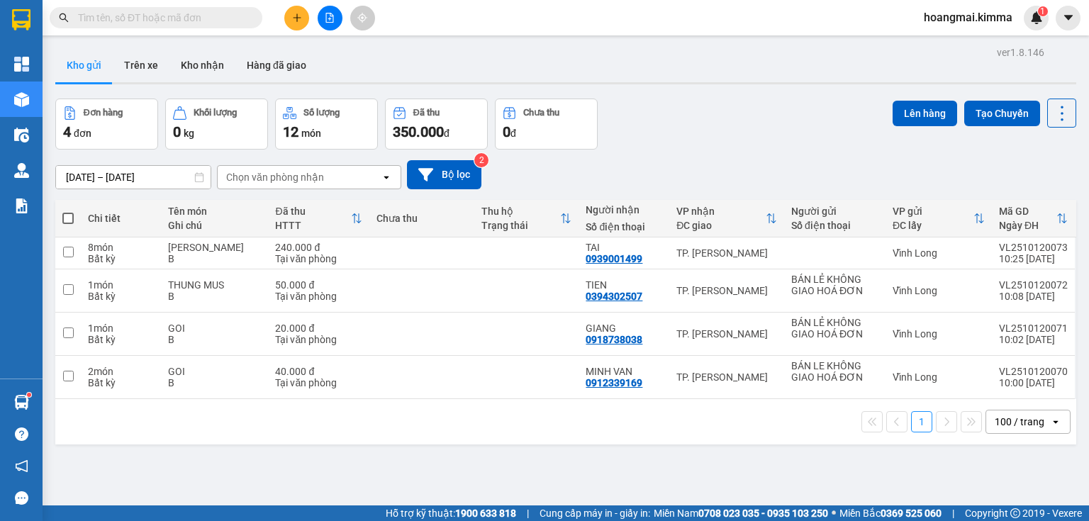
click at [292, 13] on icon "plus" at bounding box center [297, 18] width 10 height 10
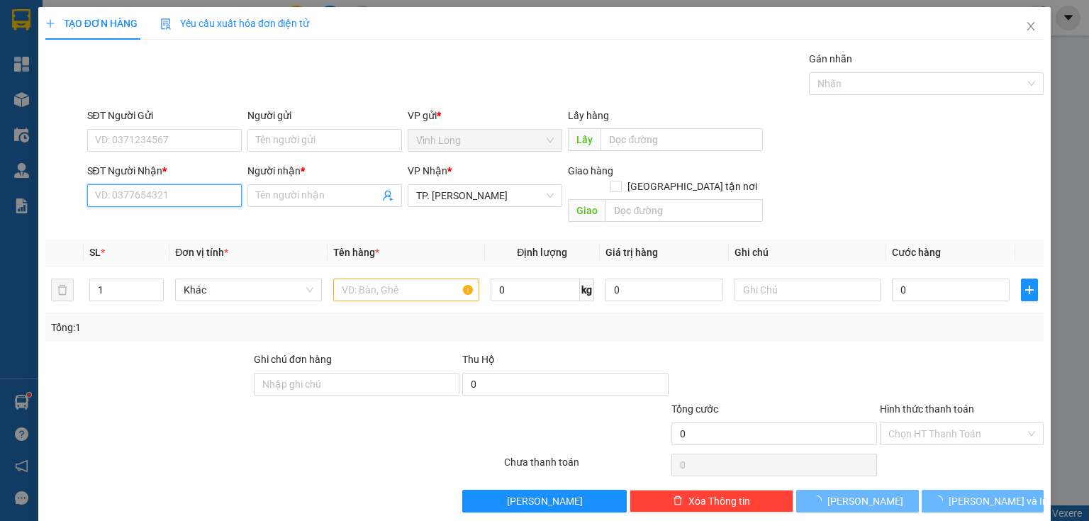
click at [219, 194] on input "SĐT Người Nhận *" at bounding box center [164, 195] width 155 height 23
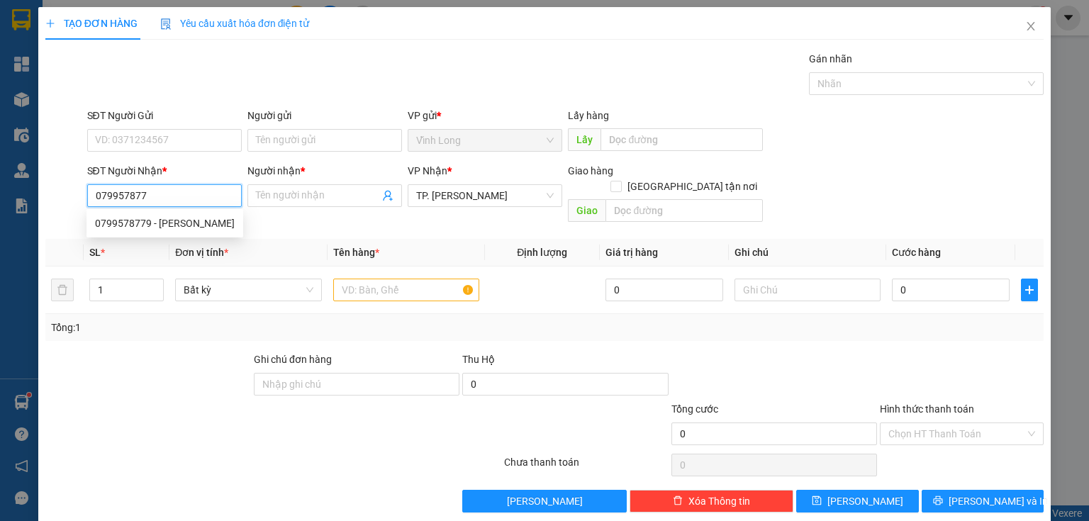
type input "0799578779"
drag, startPoint x: 176, startPoint y: 230, endPoint x: 187, endPoint y: 218, distance: 16.0
click at [179, 229] on div "0799578779 - [PERSON_NAME]" at bounding box center [165, 224] width 140 height 16
type input "[PERSON_NAME]"
type input "0799578779"
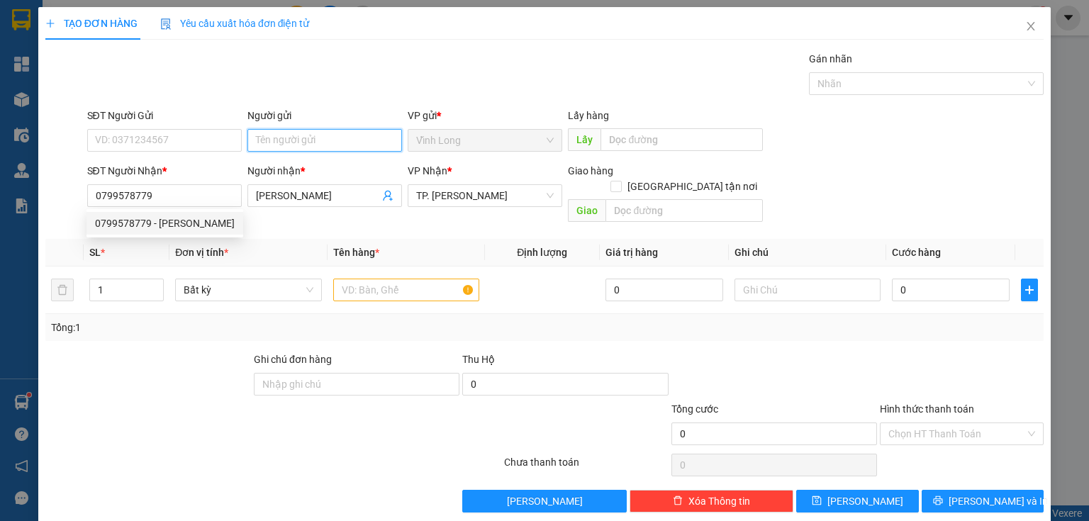
click at [277, 134] on input "Người gửi" at bounding box center [324, 140] width 155 height 23
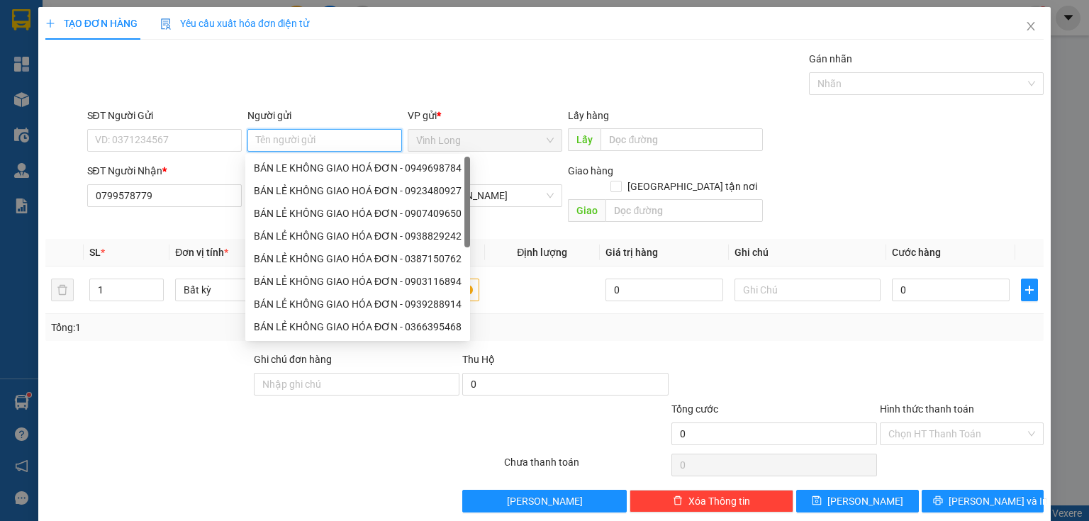
type input "B"
click at [282, 167] on div "BÁN LE KHÔNG GIAO HOÁ ĐƠN - 0949698784" at bounding box center [358, 168] width 208 height 16
type input "0949698784"
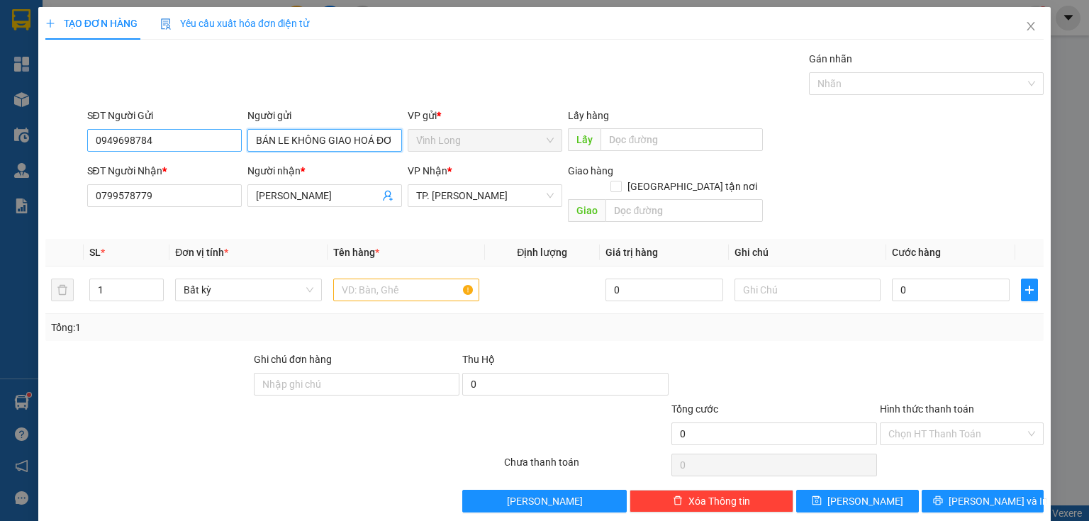
type input "BÁN LE KHÔNG GIAO HOÁ ĐƠN"
drag, startPoint x: 164, startPoint y: 135, endPoint x: 0, endPoint y: 145, distance: 164.1
click at [0, 145] on div "TẠO ĐƠN HÀNG Yêu cầu xuất hóa đơn điện tử Transit Pickup Surcharge Ids Transit …" at bounding box center [544, 260] width 1089 height 521
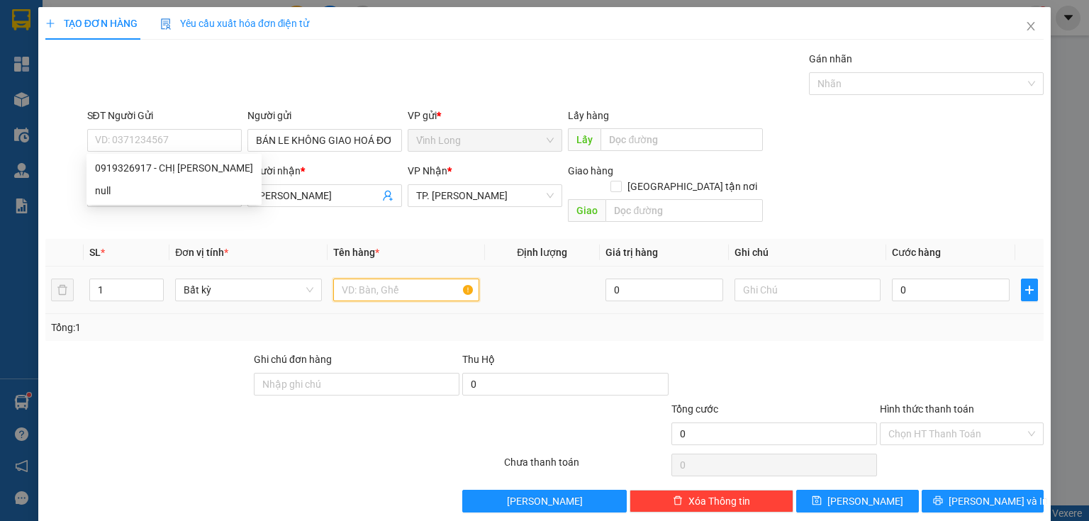
click at [406, 280] on input "text" at bounding box center [406, 290] width 146 height 23
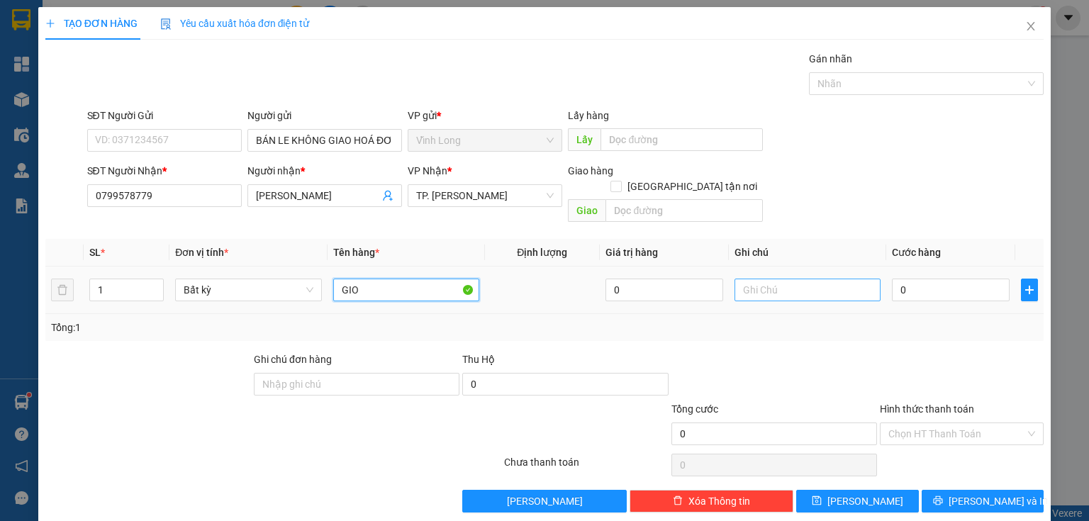
type input "GIO"
click at [748, 279] on input "text" at bounding box center [808, 290] width 146 height 23
type input "THUY"
click at [894, 279] on input "0" at bounding box center [951, 290] width 118 height 23
type input "4"
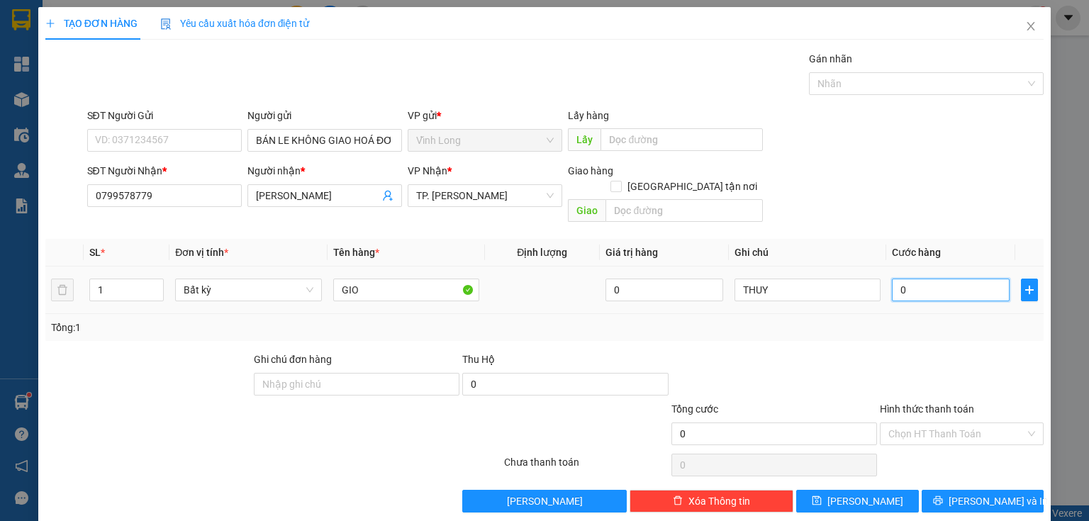
type input "4"
type input "40"
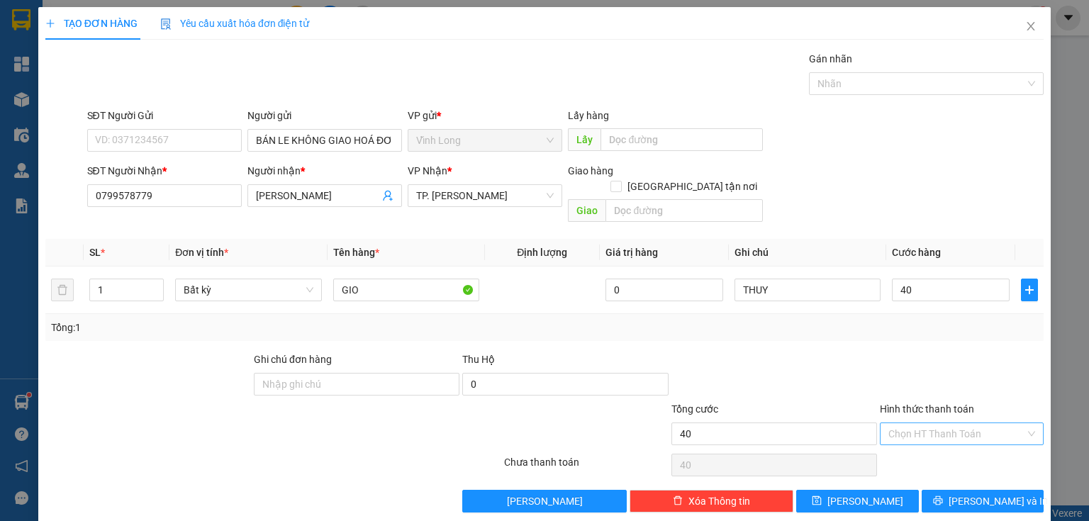
type input "40.000"
click at [913, 425] on input "Hình thức thanh toán" at bounding box center [957, 433] width 137 height 21
click at [908, 443] on div "Tại văn phòng" at bounding box center [954, 446] width 146 height 16
type input "0"
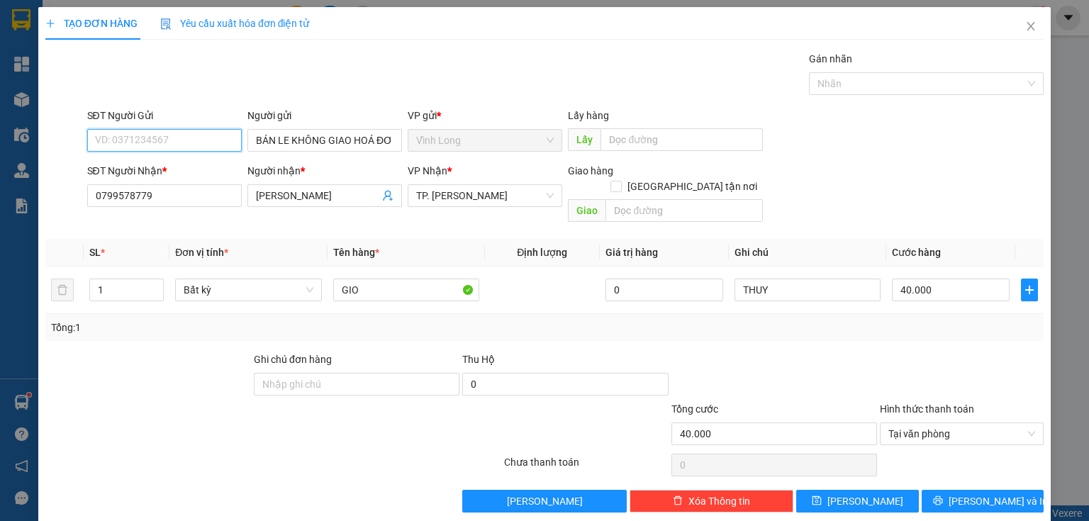
click at [142, 137] on input "SĐT Người Gửi" at bounding box center [164, 140] width 155 height 23
click at [192, 169] on div "0919326917 - CHỊ [PERSON_NAME]" at bounding box center [174, 168] width 158 height 16
type input "0919326917"
type input "CHỊ [PERSON_NAME]"
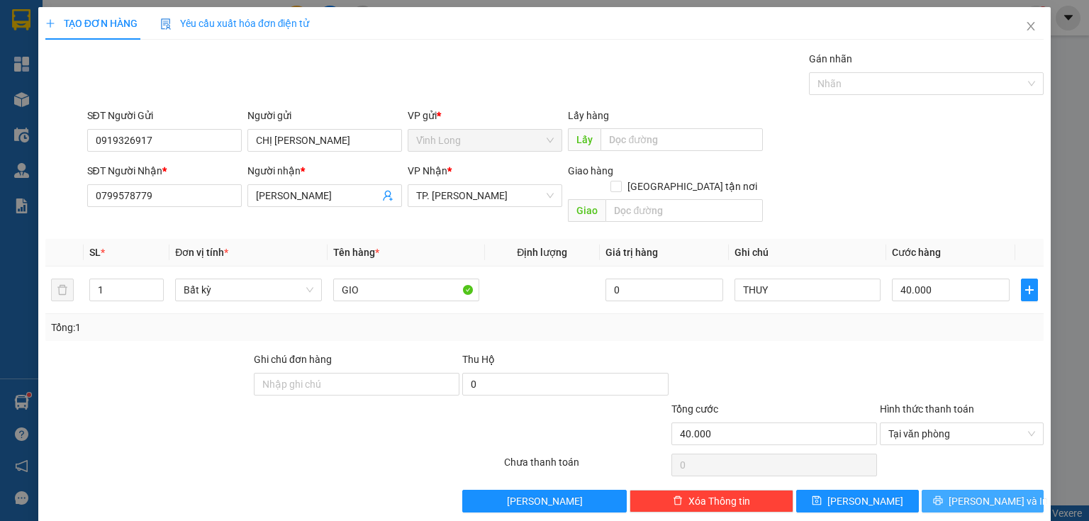
click at [964, 494] on span "[PERSON_NAME] và In" at bounding box center [998, 502] width 99 height 16
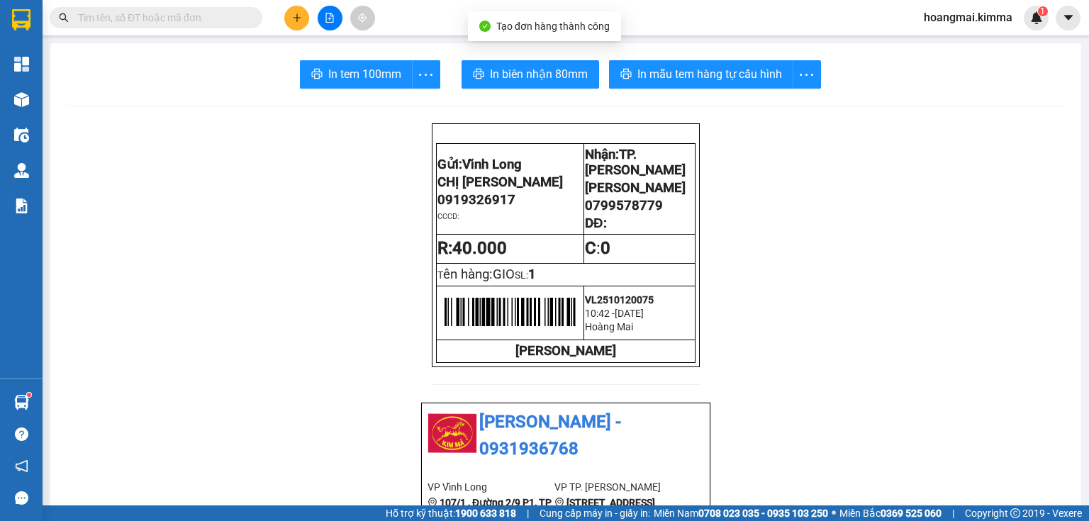
click at [370, 75] on span "In tem 100mm" at bounding box center [364, 74] width 73 height 18
click at [298, 18] on icon "plus" at bounding box center [297, 18] width 10 height 10
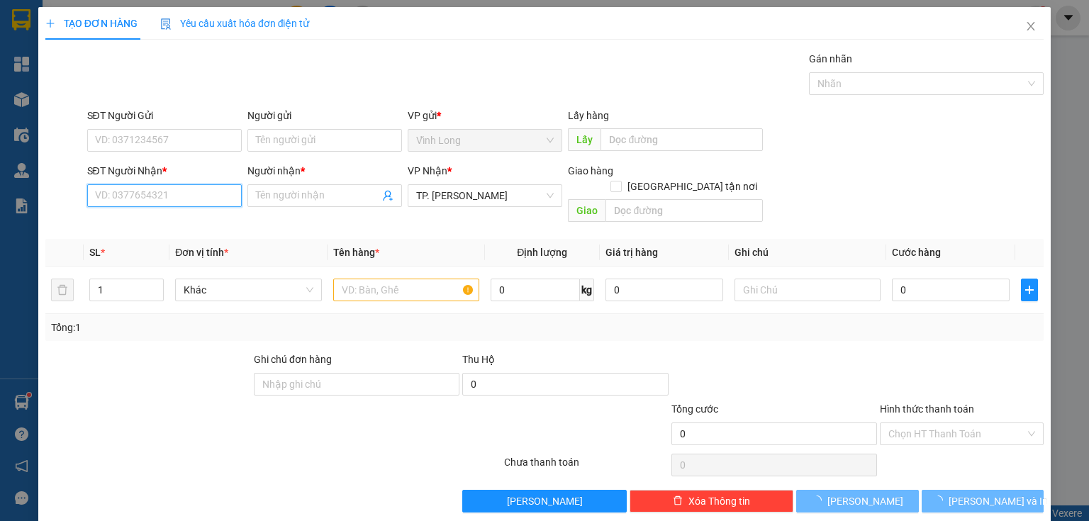
click at [226, 189] on input "SĐT Người Nhận *" at bounding box center [164, 195] width 155 height 23
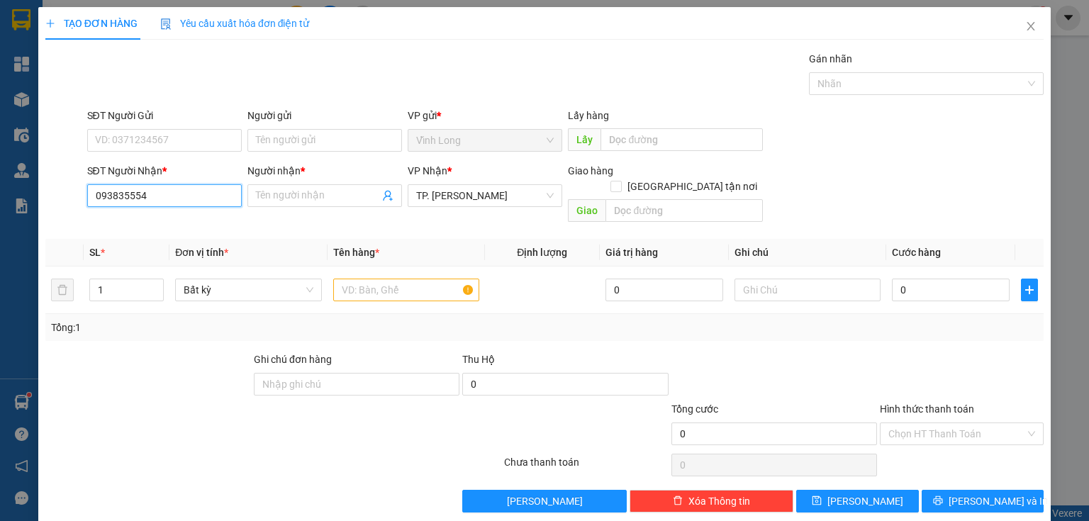
type input "0938355549"
click at [172, 232] on div "0938355549 - [PERSON_NAME]" at bounding box center [165, 223] width 157 height 23
type input "[PERSON_NAME]"
checkbox input "true"
type input "[STREET_ADDRESS][PERSON_NAME]"
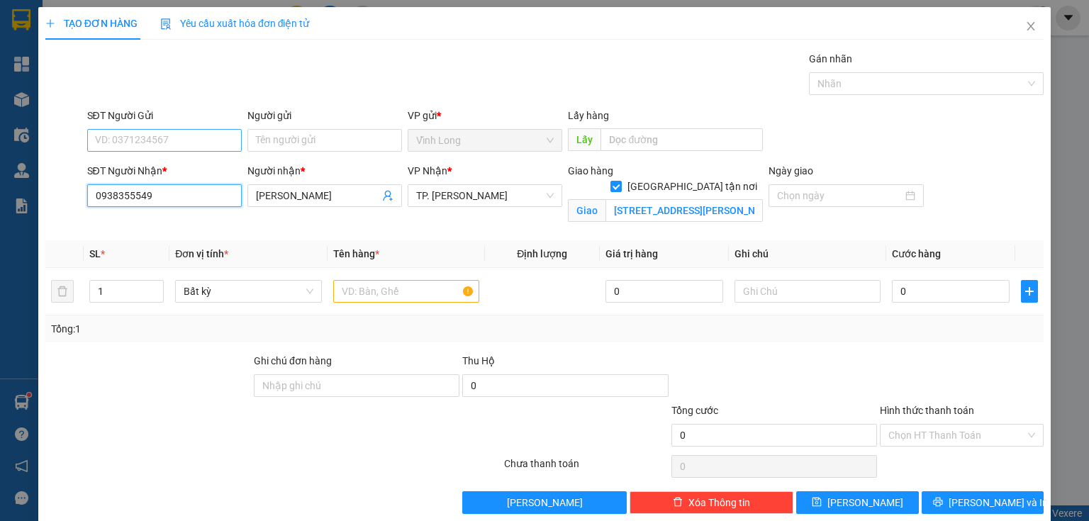
type input "0938355549"
click at [197, 139] on input "SĐT Người Gửi" at bounding box center [164, 140] width 155 height 23
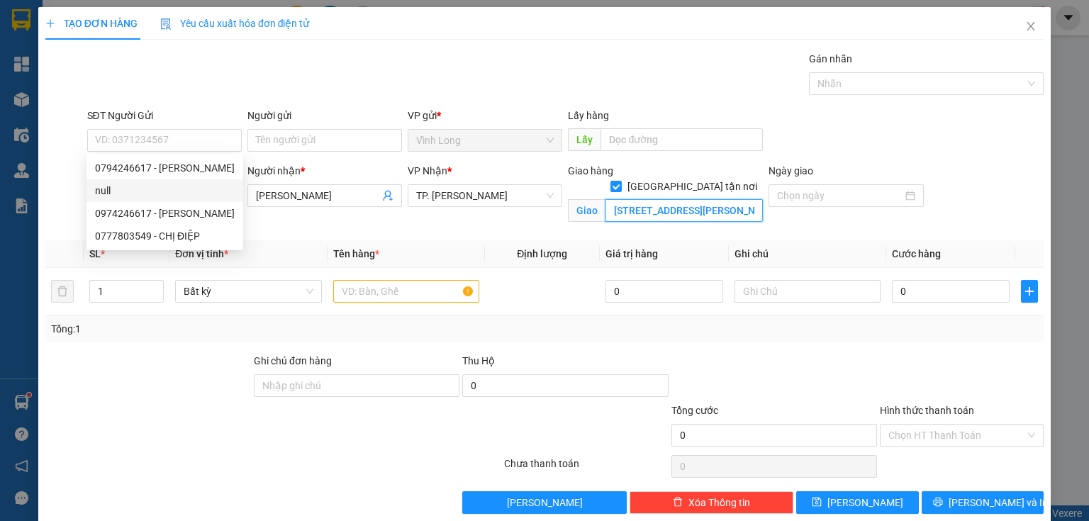
click at [673, 201] on input "[STREET_ADDRESS][PERSON_NAME]" at bounding box center [684, 210] width 157 height 23
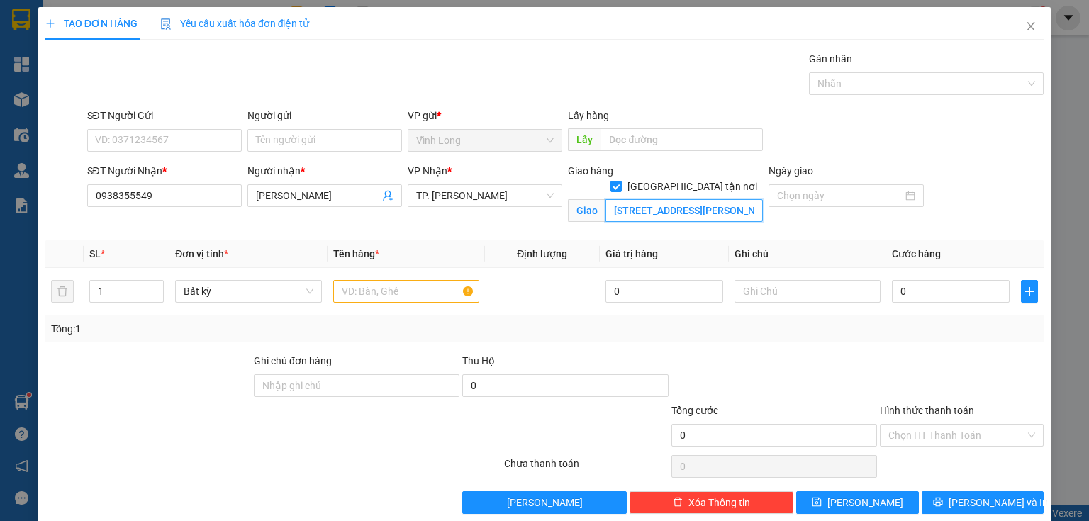
click at [684, 199] on input "[STREET_ADDRESS][PERSON_NAME]" at bounding box center [684, 210] width 157 height 23
click at [781, 298] on input "text" at bounding box center [808, 291] width 146 height 23
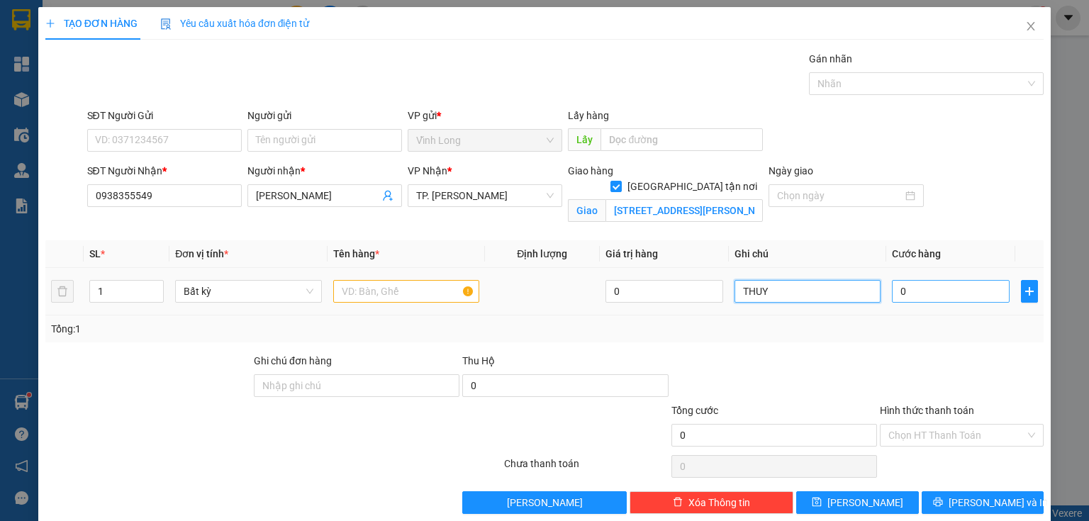
type input "THUY"
click at [935, 297] on input "0" at bounding box center [951, 291] width 118 height 23
type input "5"
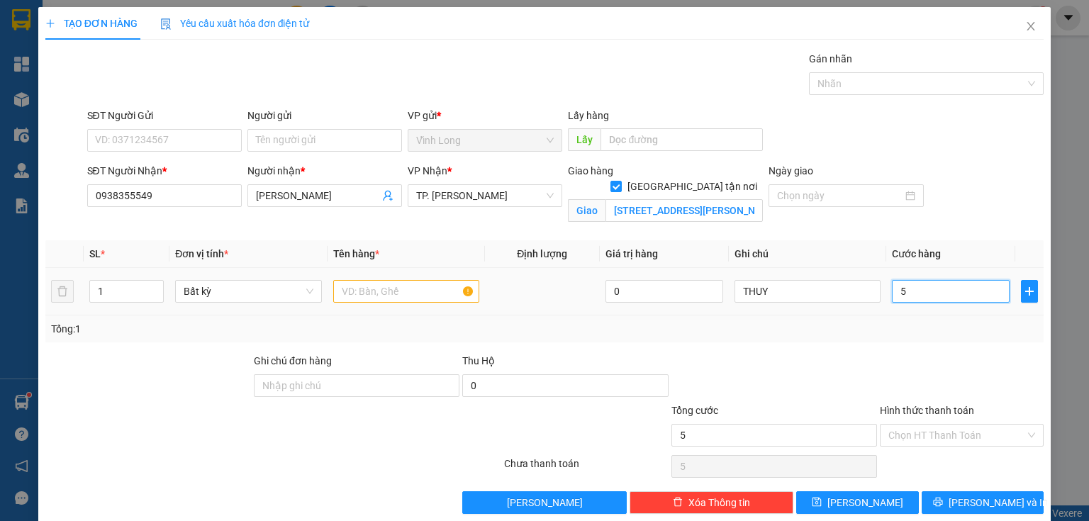
type input "0"
type input "01"
type input "1"
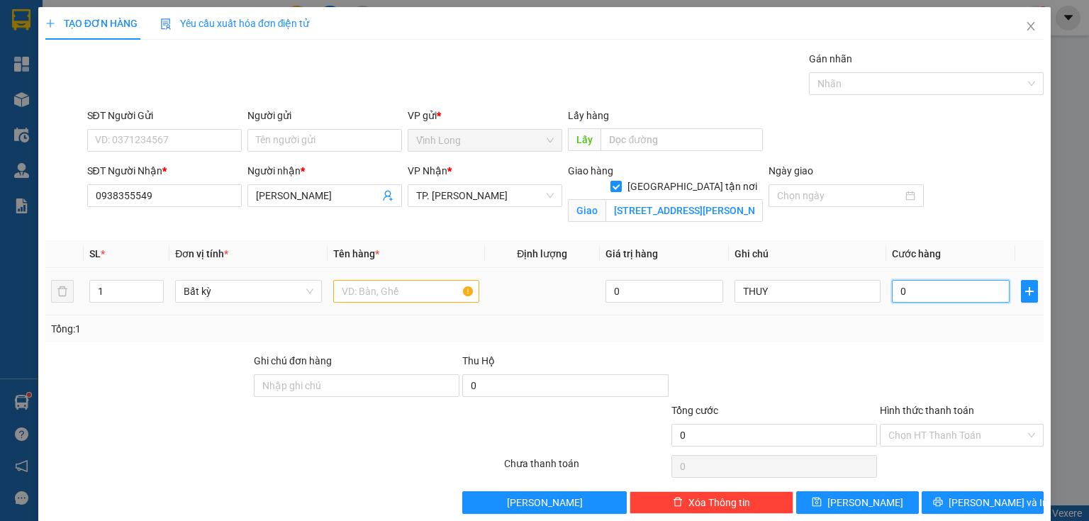
type input "1"
type input "011"
type input "11"
type input "0.110"
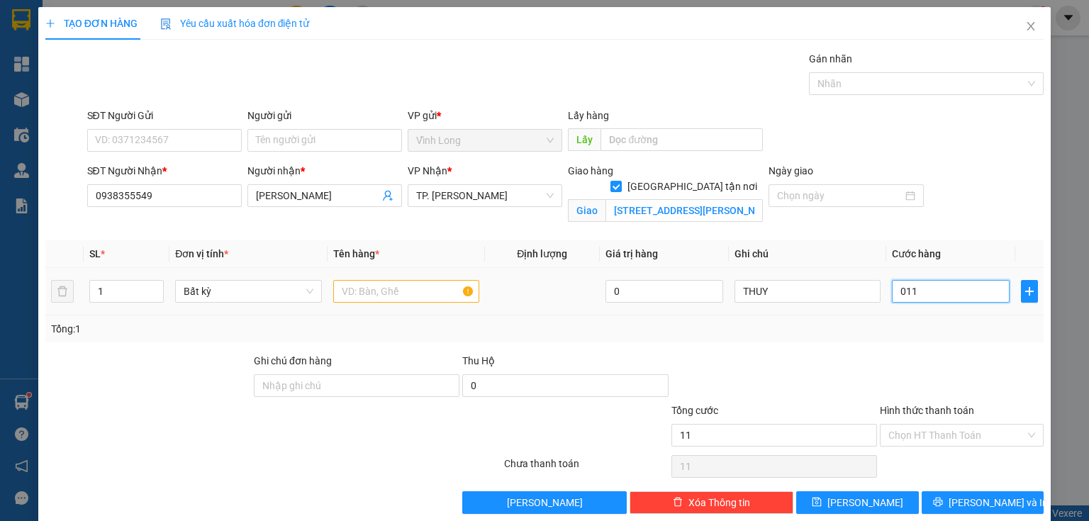
type input "110"
type input "110.000"
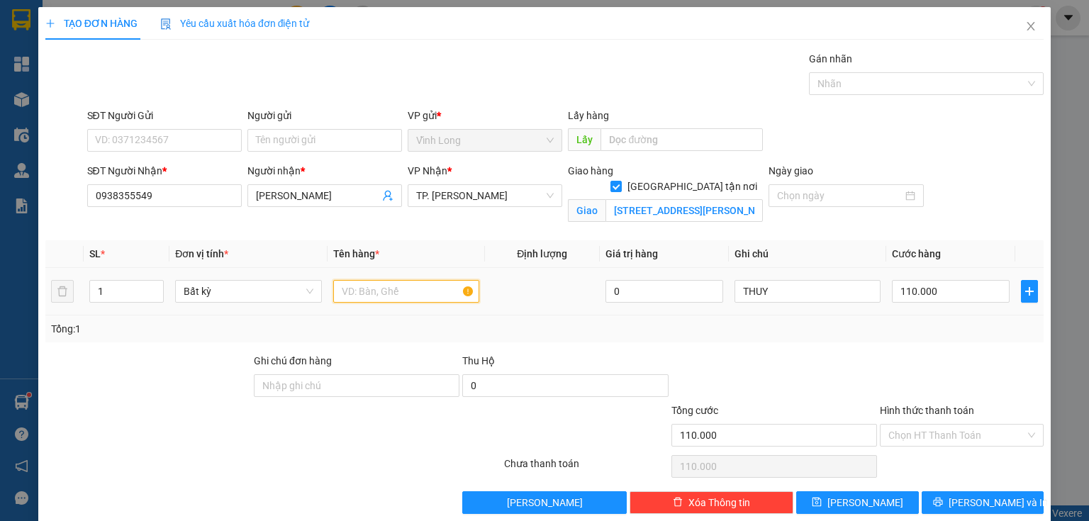
click at [429, 293] on input "text" at bounding box center [406, 291] width 146 height 23
type input "THÙNG J7SS"
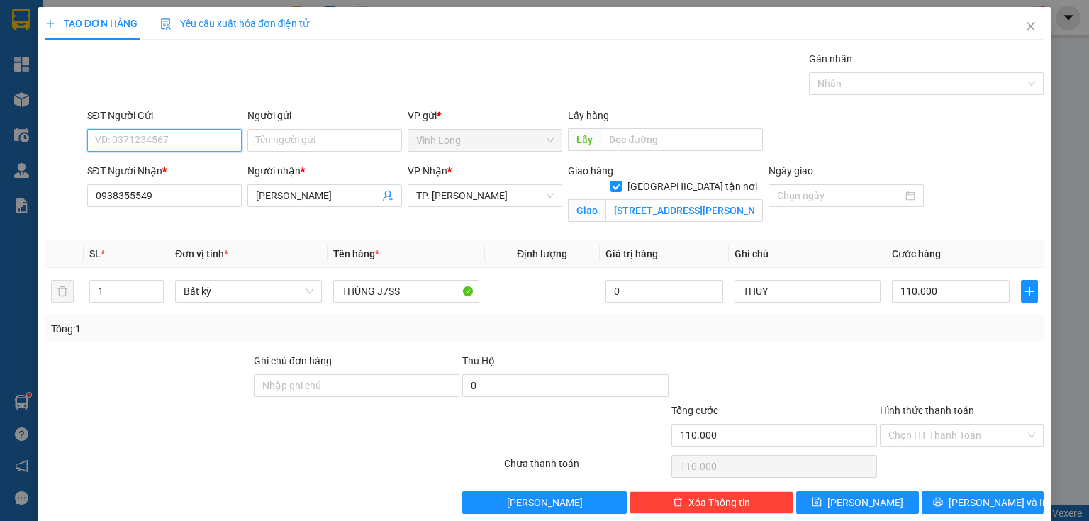
click at [193, 136] on input "SĐT Người Gửi" at bounding box center [164, 140] width 155 height 23
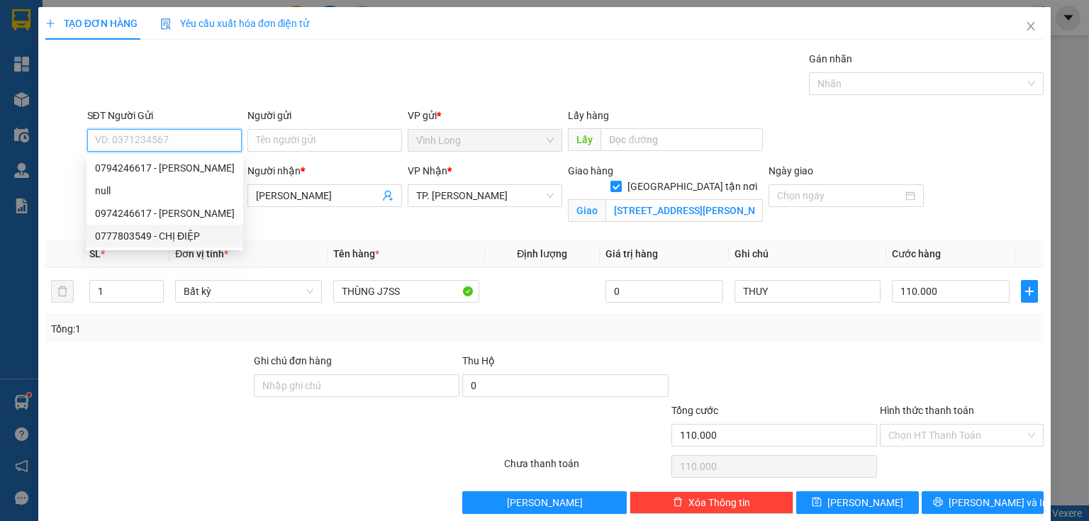
click at [181, 235] on div "0777803549 - CHỊ ĐIỆP" at bounding box center [165, 236] width 140 height 16
type input "0777803549"
type input "CHỊ [PERSON_NAME]"
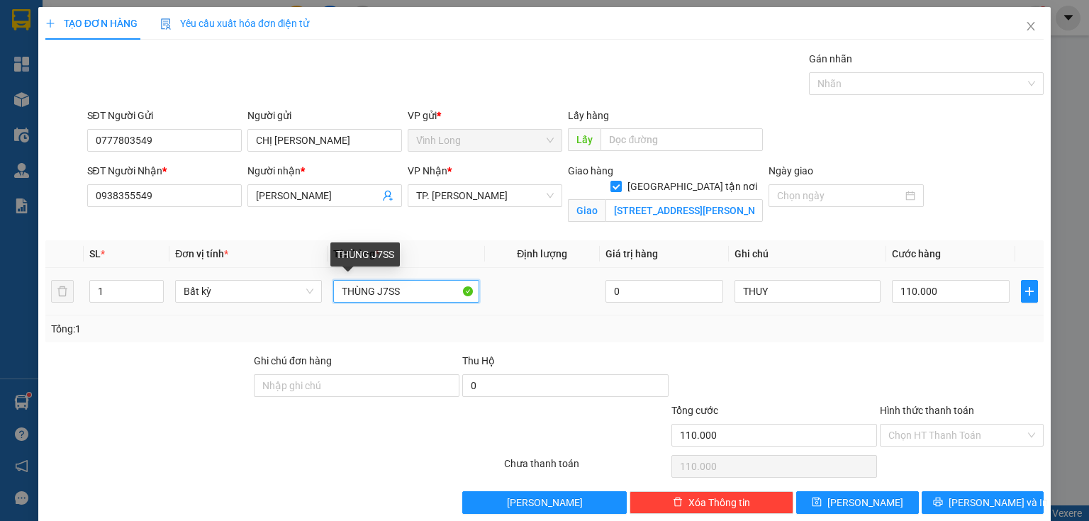
drag, startPoint x: 377, startPoint y: 287, endPoint x: 577, endPoint y: 329, distance: 204.3
click at [573, 330] on div "SL * Đơn vị tính * Tên hàng * Định lượng Giá trị hàng Ghi chú Cước hàng 1 Bất k…" at bounding box center [544, 291] width 998 height 102
type input "THÙNG MUS"
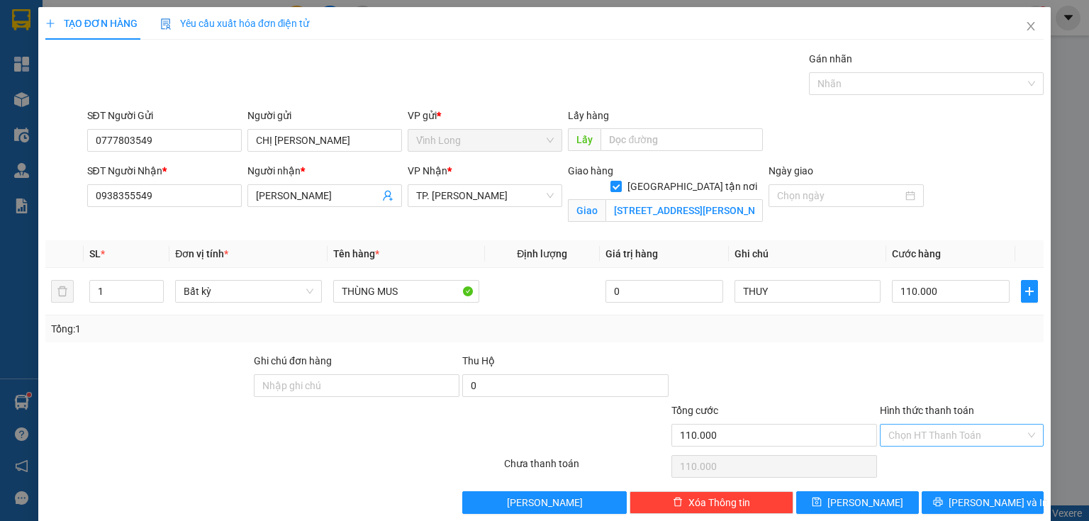
click at [941, 440] on input "Hình thức thanh toán" at bounding box center [957, 435] width 137 height 21
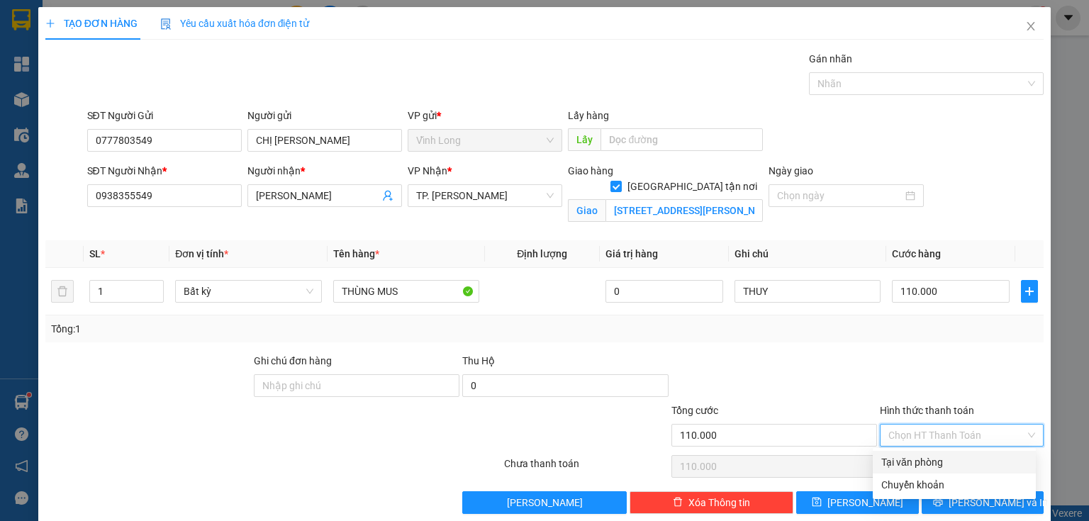
click at [925, 461] on div "Tại văn phòng" at bounding box center [954, 463] width 146 height 16
type input "0"
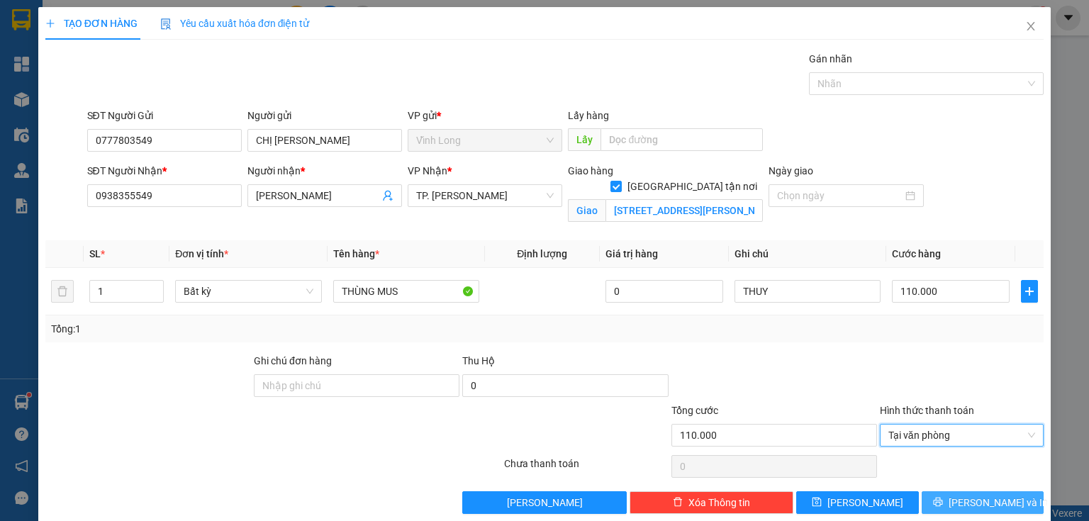
click at [987, 510] on button "[PERSON_NAME] và In" at bounding box center [983, 502] width 123 height 23
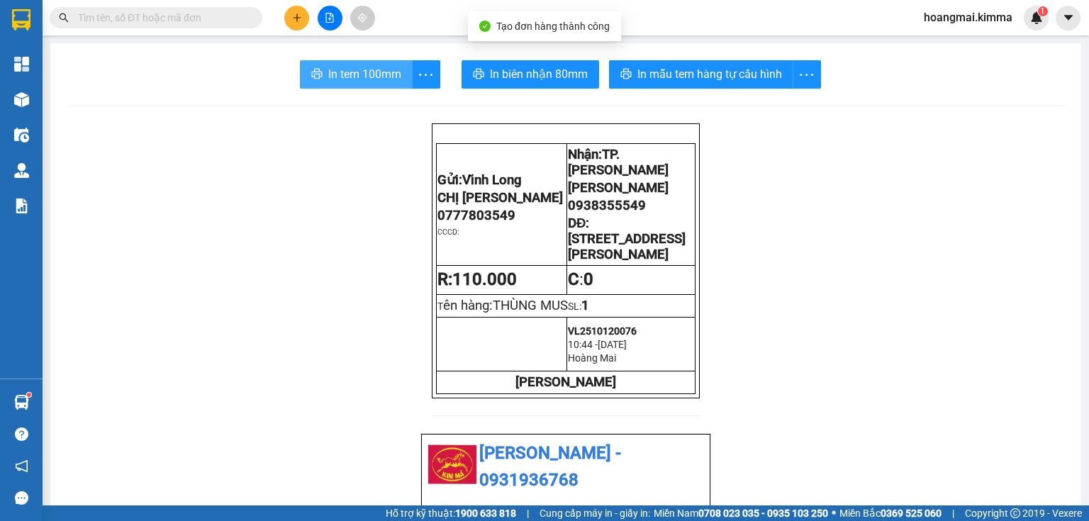
click at [399, 70] on button "In tem 100mm" at bounding box center [356, 74] width 113 height 28
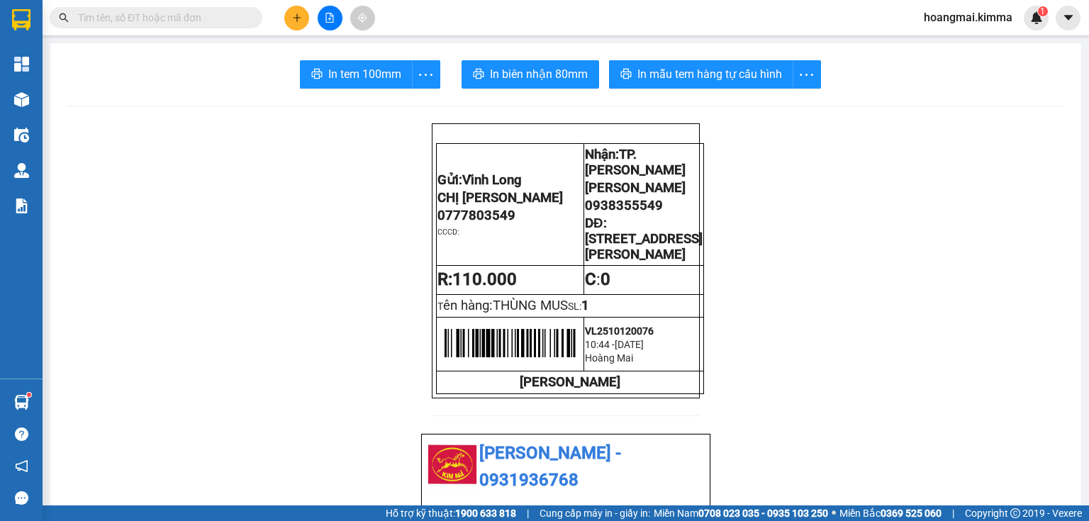
click at [226, 15] on input "text" at bounding box center [161, 18] width 167 height 16
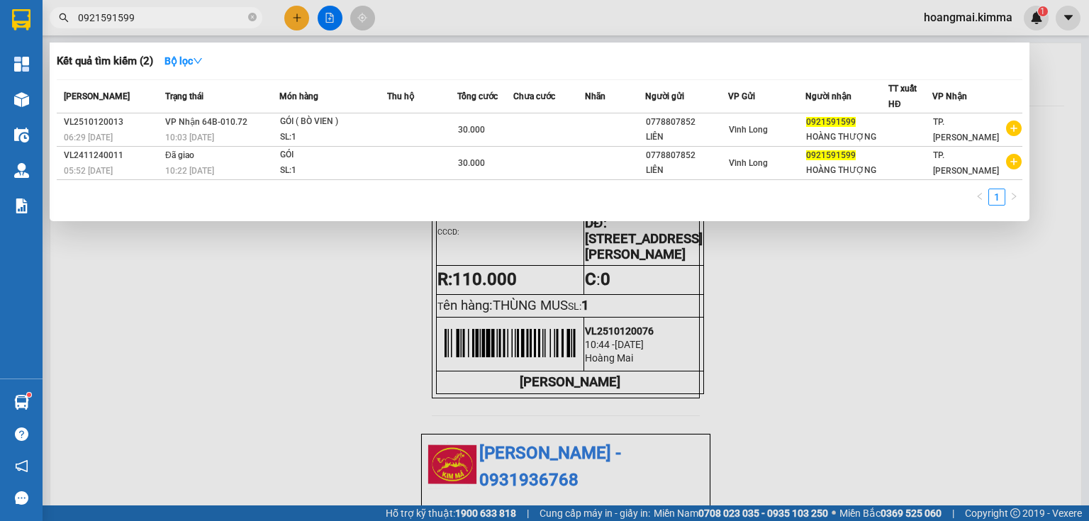
type input "0921591599"
click at [248, 17] on icon "close-circle" at bounding box center [252, 17] width 9 height 9
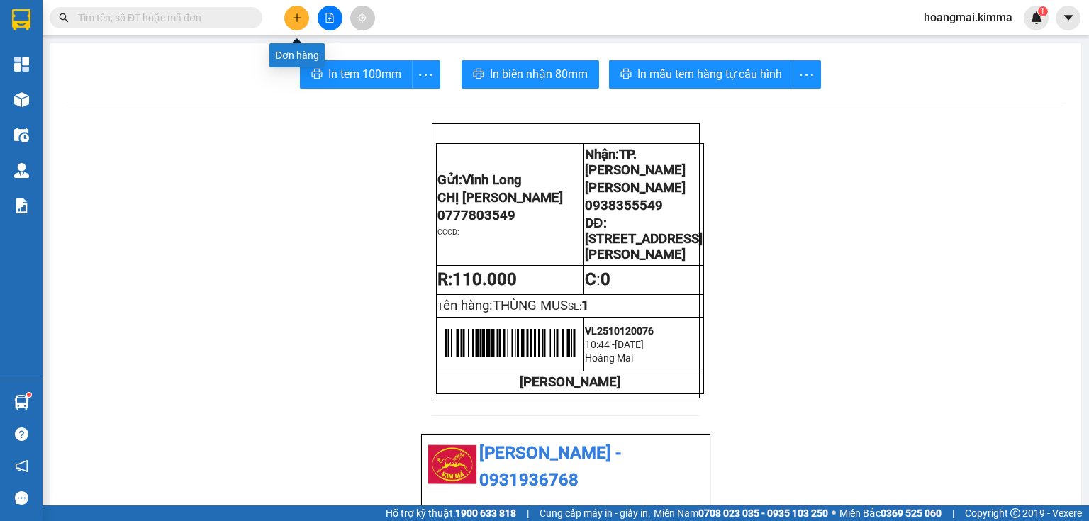
click at [306, 18] on button at bounding box center [296, 18] width 25 height 25
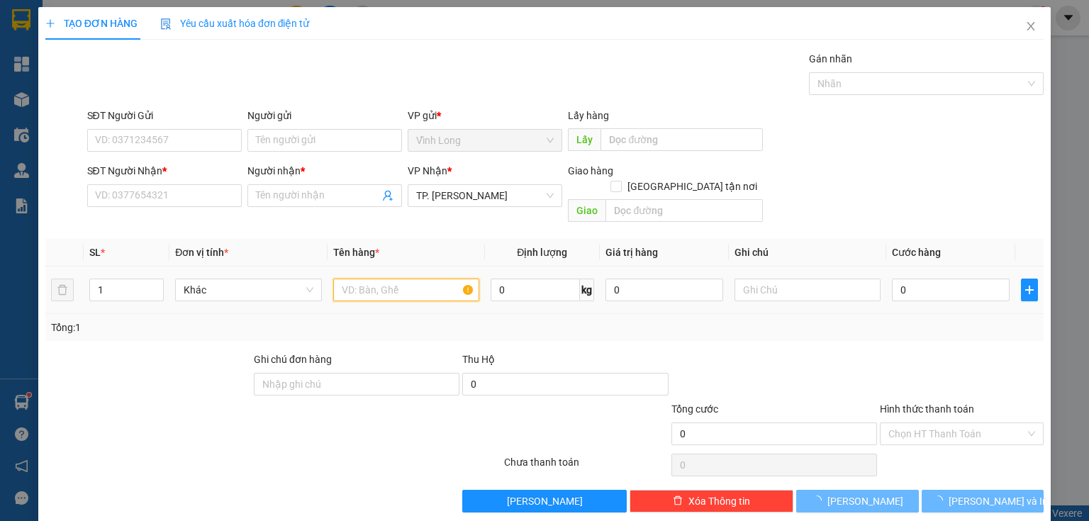
click at [377, 279] on input "text" at bounding box center [406, 290] width 146 height 23
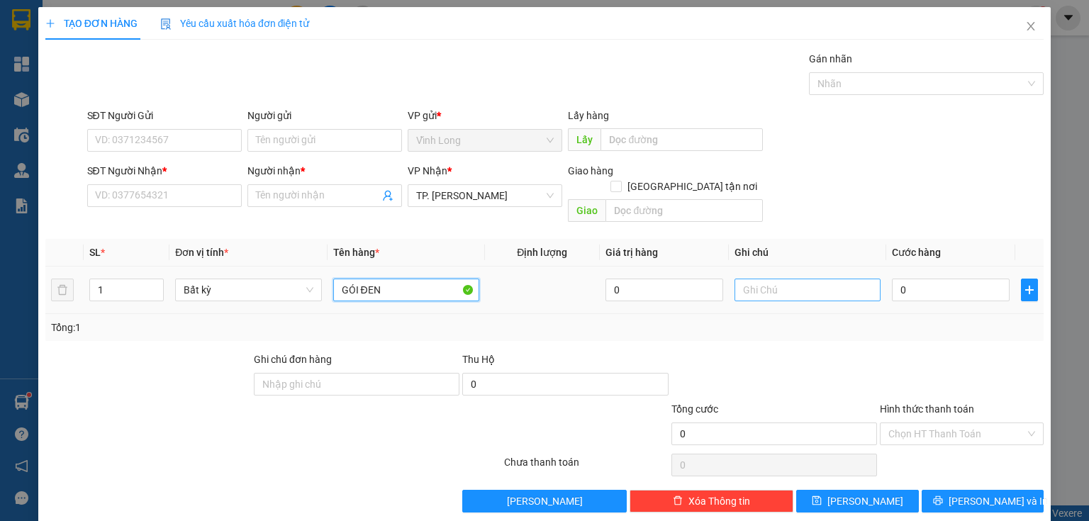
type input "GÓI ĐEN"
click at [766, 279] on input "text" at bounding box center [808, 290] width 146 height 23
type input "THUY"
click at [913, 279] on input "0" at bounding box center [951, 290] width 118 height 23
type input "3"
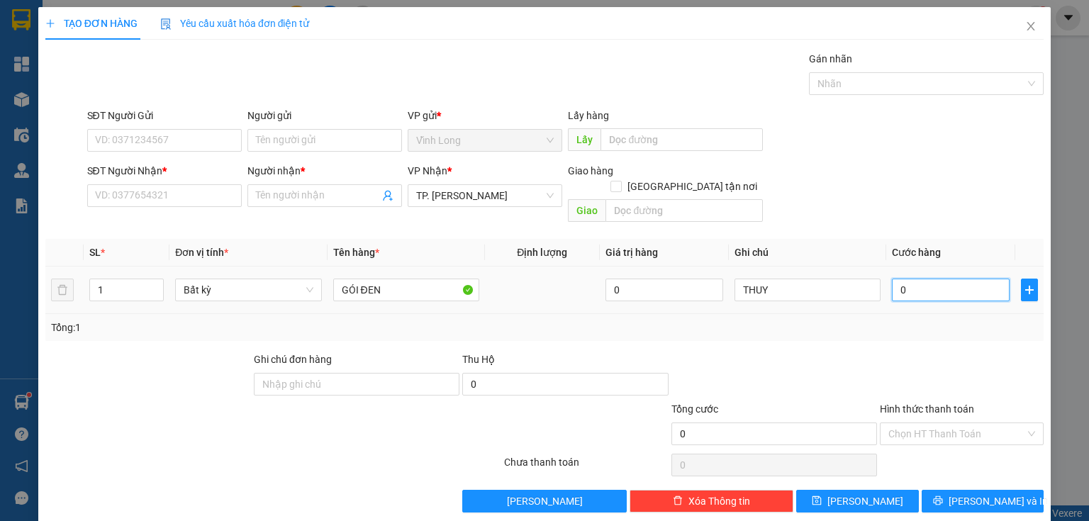
type input "3"
type input "30"
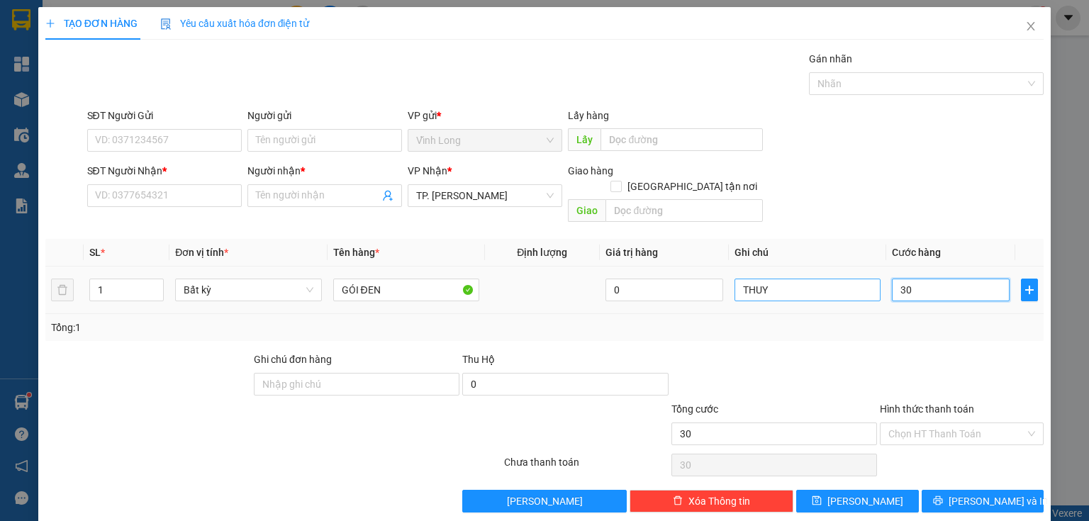
type input "3"
type input "0"
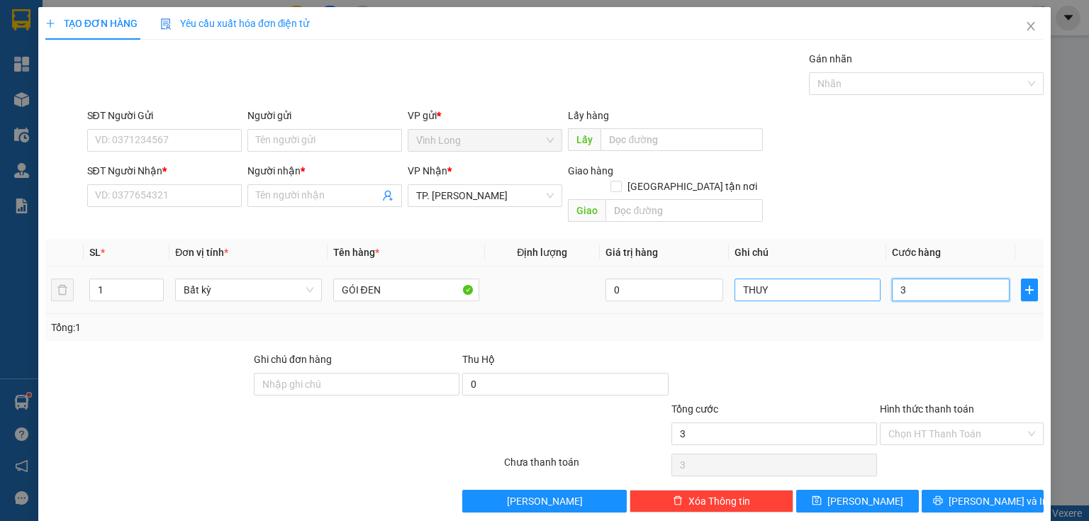
type input "0"
click at [827, 284] on input "THUY" at bounding box center [808, 290] width 146 height 23
type input "THUY( VL THU )"
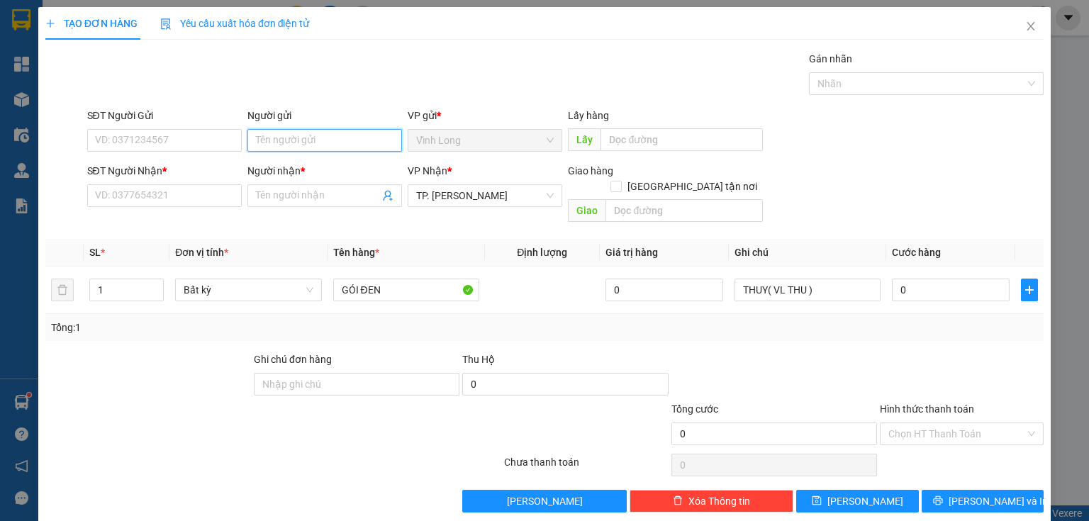
click at [295, 146] on input "Người gửi" at bounding box center [324, 140] width 155 height 23
drag, startPoint x: 285, startPoint y: 145, endPoint x: 309, endPoint y: 152, distance: 25.1
click at [309, 152] on div "Người gửi MÁY TIONHS HUỲNH MÁY TIONHS HUỲNH" at bounding box center [324, 133] width 155 height 50
type input "MÁY TINH HUỲNH"
click at [201, 194] on input "SĐT Người Nhận *" at bounding box center [164, 195] width 155 height 23
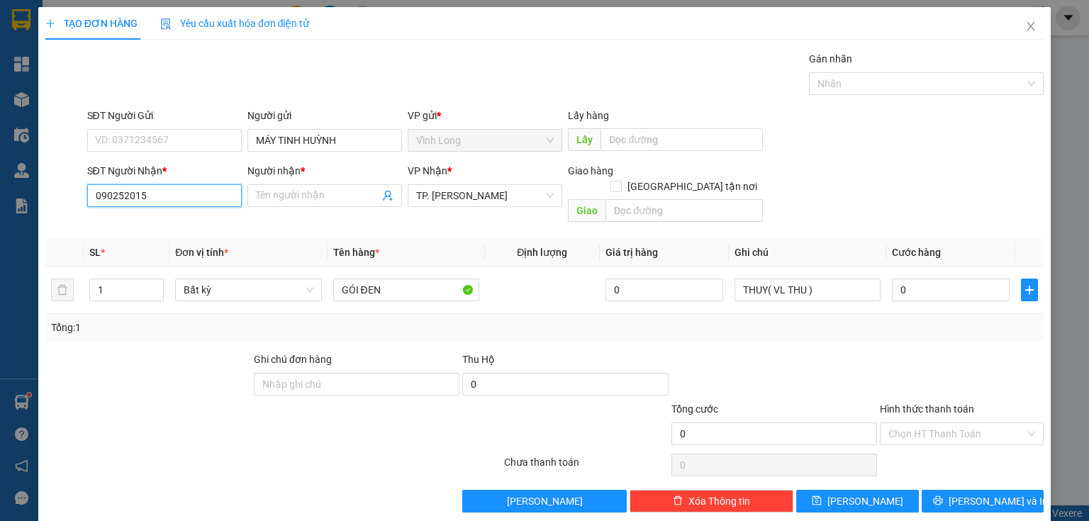
type input "0902520154"
click at [165, 227] on div "0902520154 - [GEOGRAPHIC_DATA]" at bounding box center [175, 224] width 160 height 16
type input "HUY"
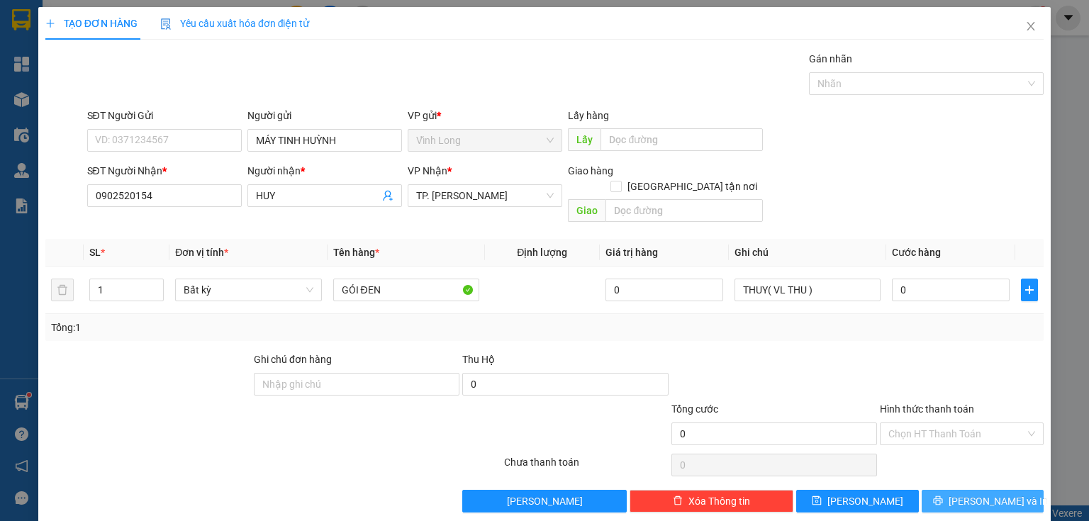
click at [984, 494] on span "[PERSON_NAME] và In" at bounding box center [998, 502] width 99 height 16
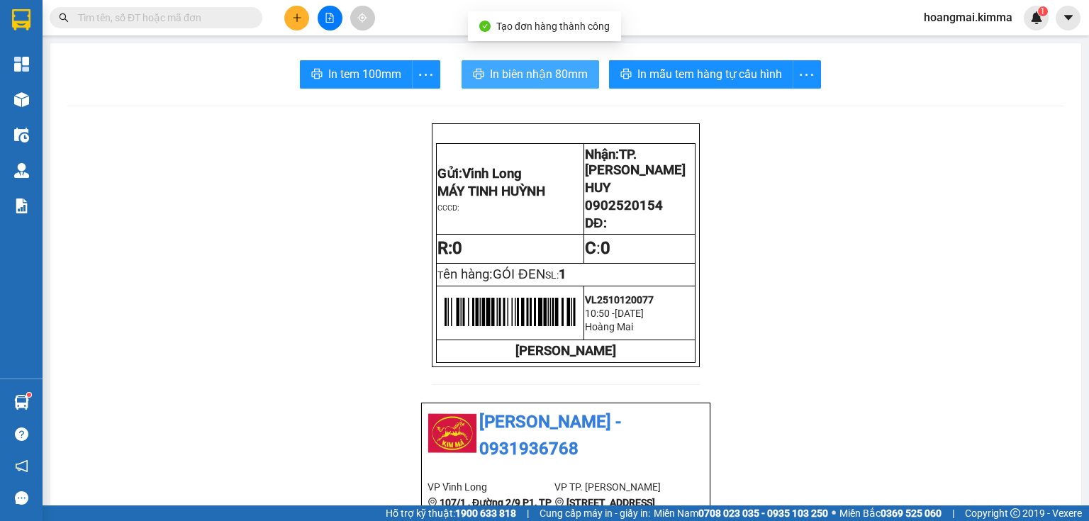
click at [501, 82] on span "In biên nhận 80mm" at bounding box center [539, 74] width 98 height 18
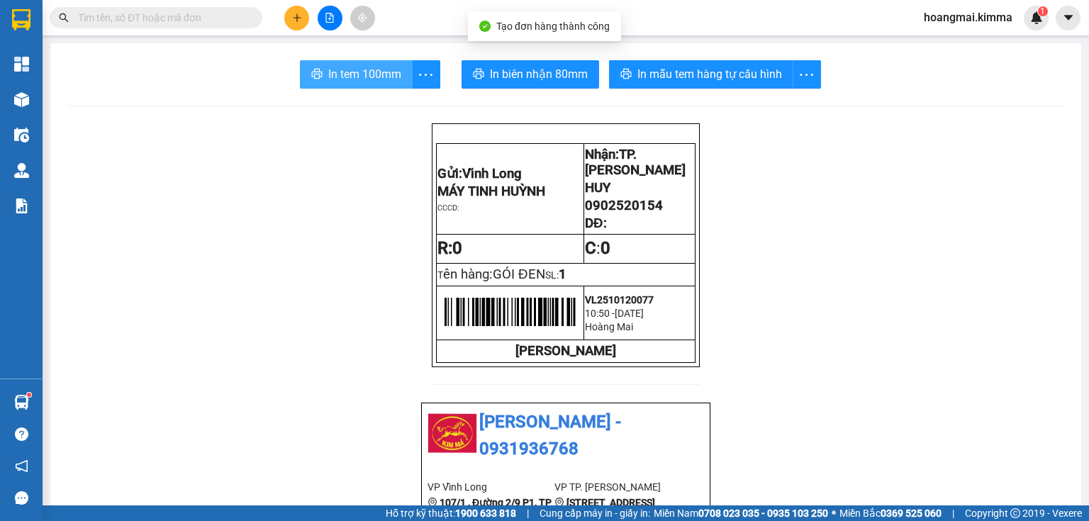
click at [355, 72] on span "In tem 100mm" at bounding box center [364, 74] width 73 height 18
click at [298, 20] on icon "plus" at bounding box center [297, 18] width 10 height 10
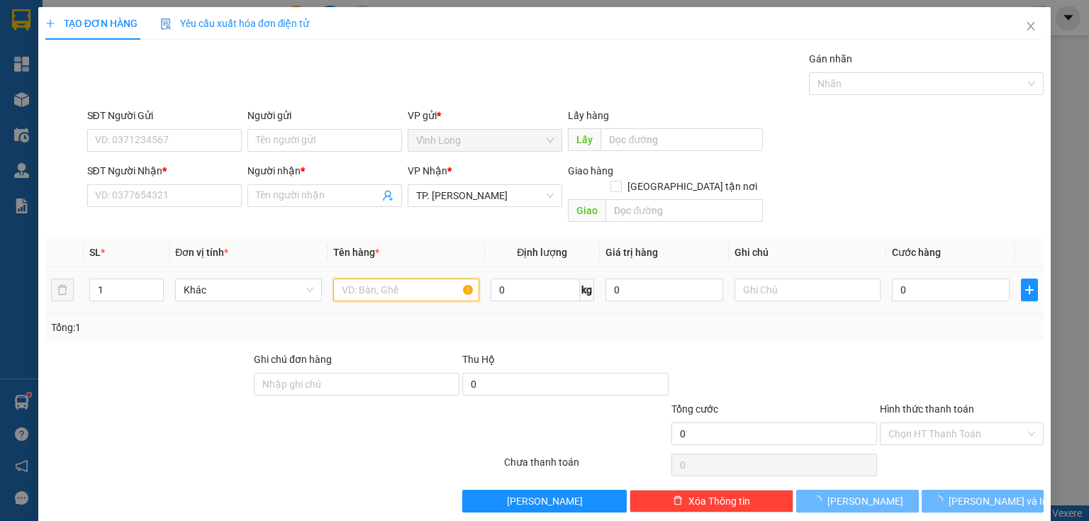
click at [405, 279] on input "text" at bounding box center [406, 290] width 146 height 23
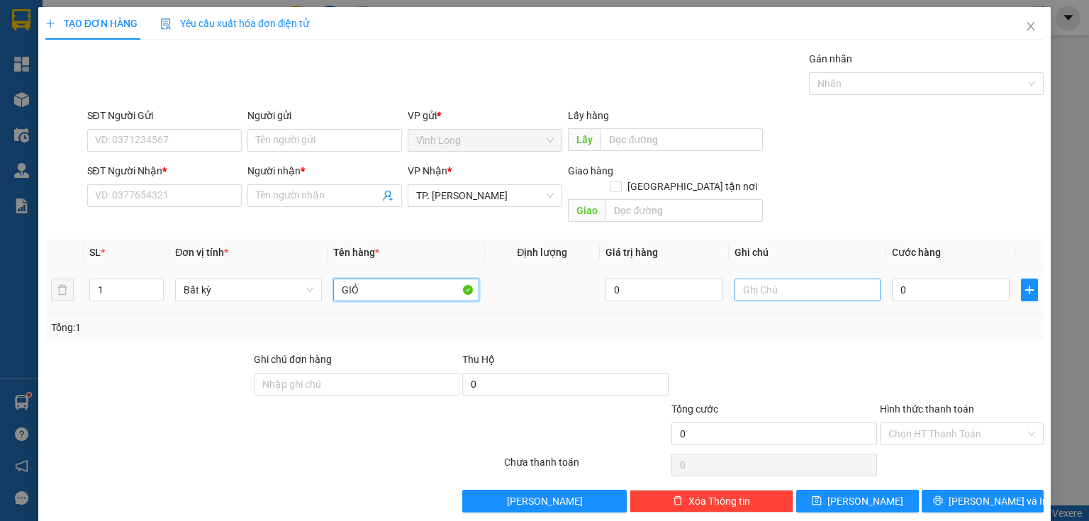
type input "GIỎ"
click at [789, 279] on input "text" at bounding box center [808, 290] width 146 height 23
type input "THUY"
click at [894, 279] on input "0" at bounding box center [951, 290] width 118 height 23
type input "3"
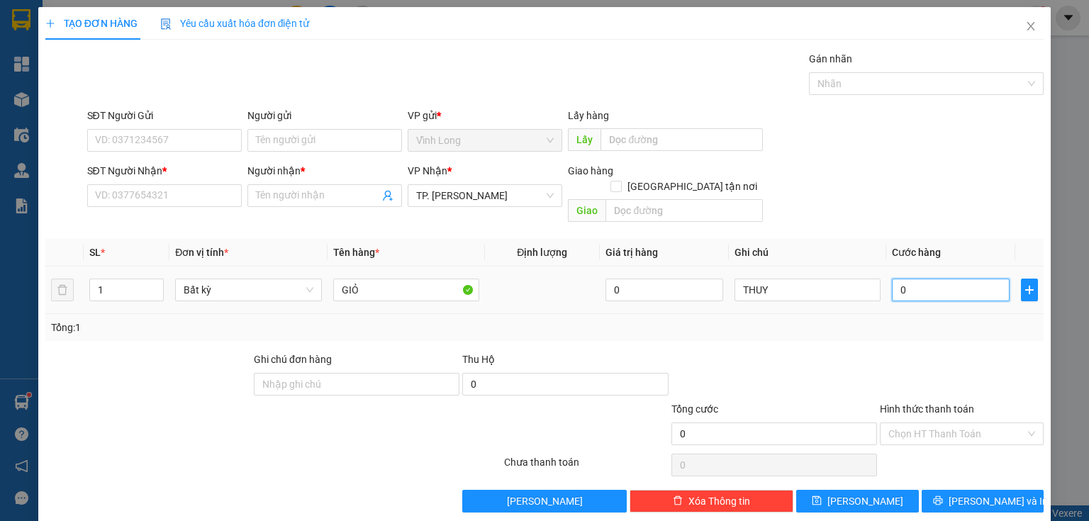
type input "3"
type input "30"
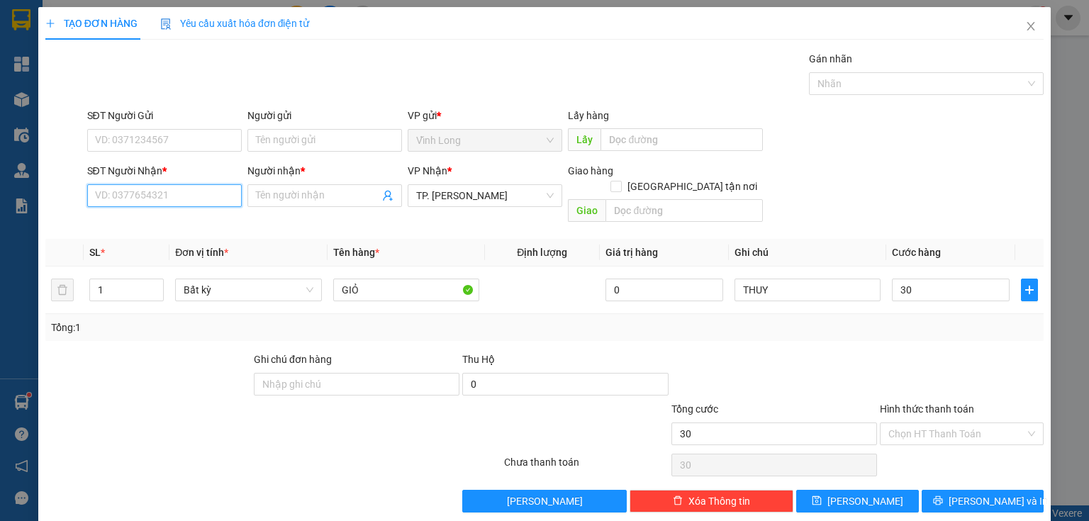
type input "30.000"
click at [171, 191] on input "SĐT Người Nhận *" at bounding box center [164, 195] width 155 height 23
drag, startPoint x: 126, startPoint y: 196, endPoint x: 126, endPoint y: 187, distance: 8.5
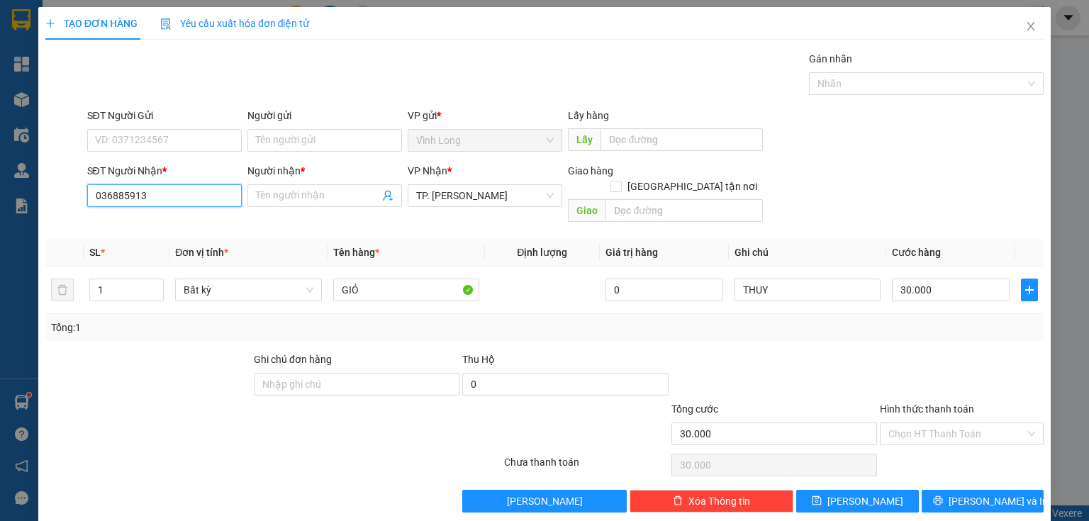
click at [126, 189] on input "036885913" at bounding box center [164, 195] width 155 height 23
type input "0368856913"
click at [167, 221] on div "0368856913 - THẢO" at bounding box center [163, 224] width 136 height 16
type input "THẢO"
type input "0368856913"
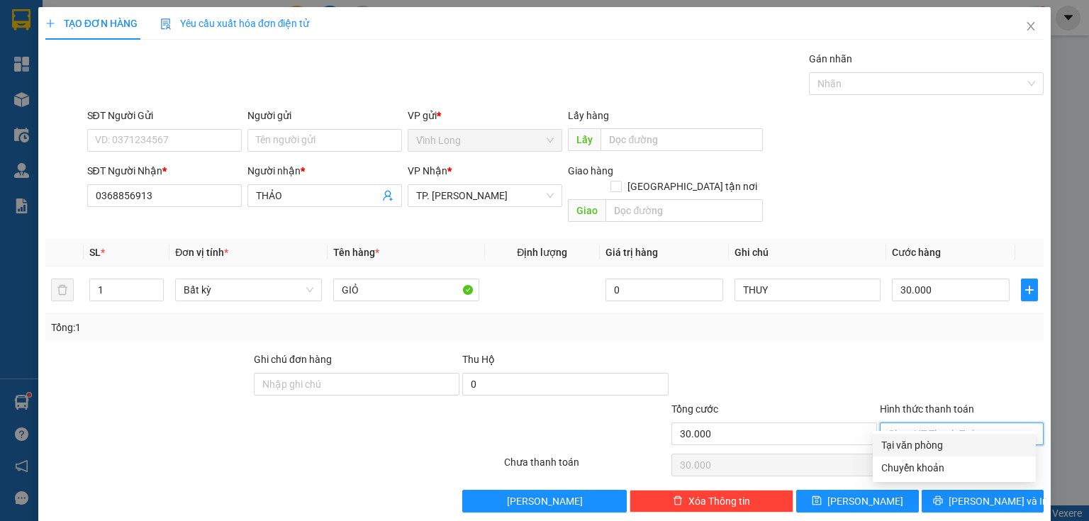
click at [940, 423] on input "Hình thức thanh toán" at bounding box center [957, 433] width 137 height 21
click at [930, 451] on div "Tại văn phòng" at bounding box center [954, 446] width 146 height 16
type input "0"
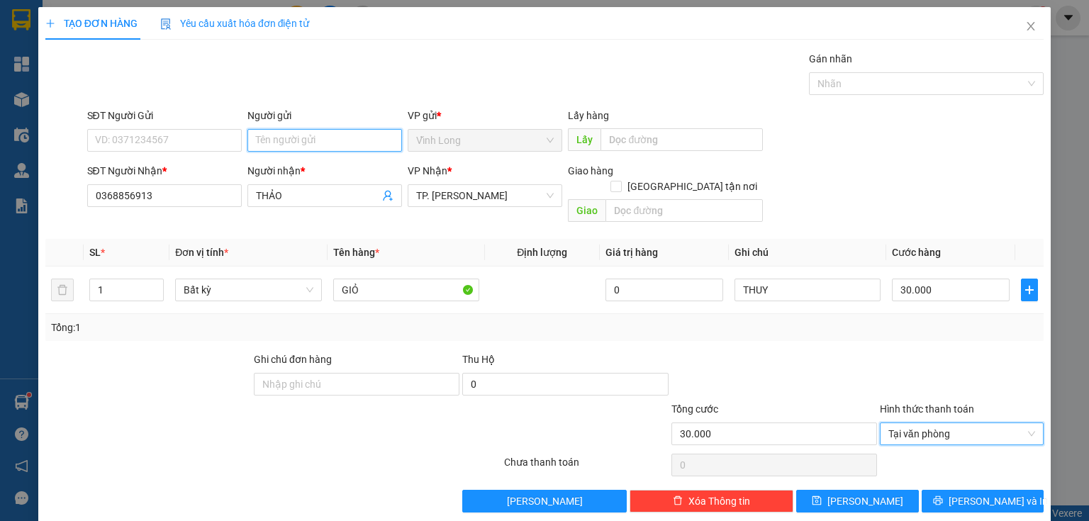
click at [276, 135] on input "Người gửi" at bounding box center [324, 140] width 155 height 23
type input "BAN"
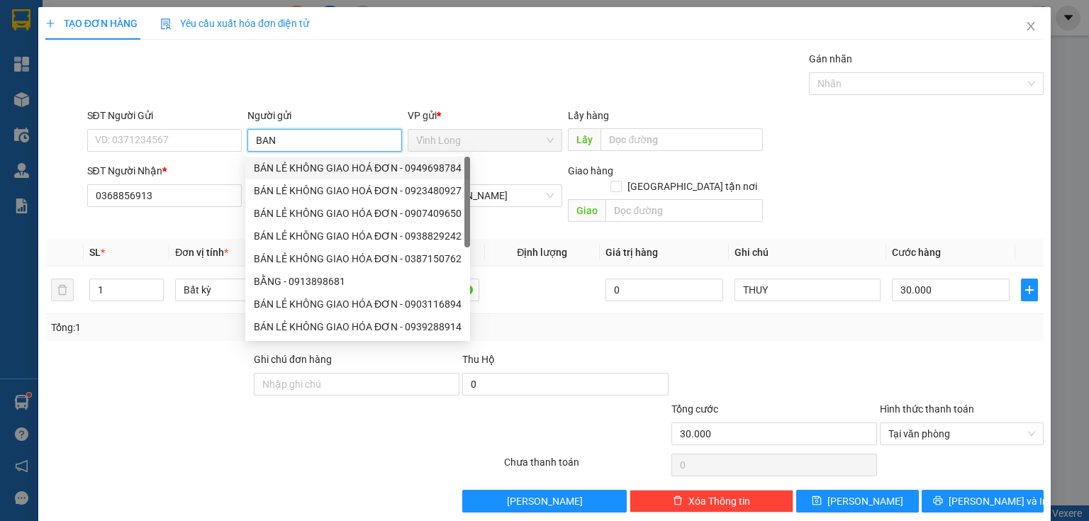
click at [294, 164] on div "BÁN LẺ KHÔNG GIAO HOÁ ĐƠN - 0949698784" at bounding box center [358, 168] width 208 height 16
type input "0949698784"
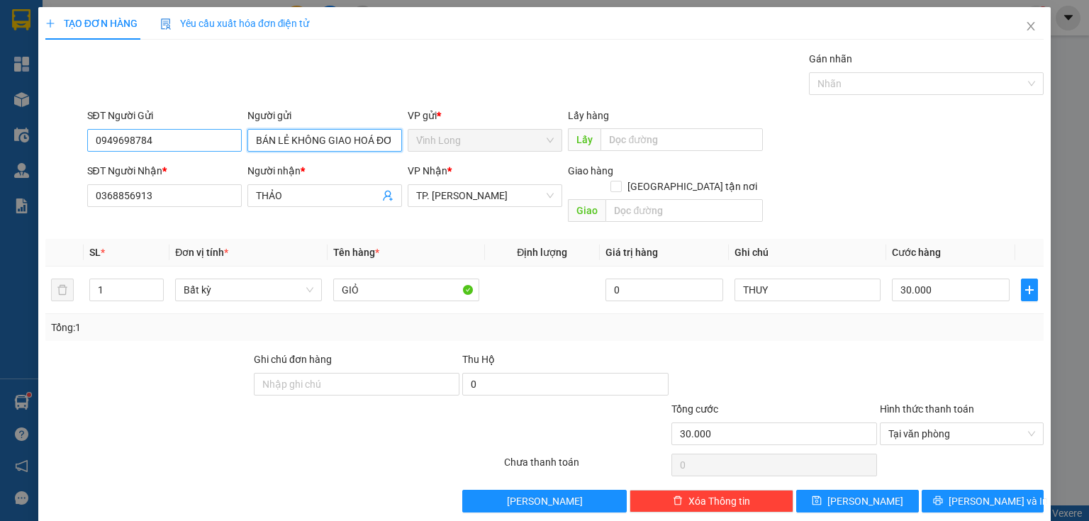
type input "BÁN LẺ KHÔNG GIAO HOÁ ĐƠN"
drag, startPoint x: 196, startPoint y: 138, endPoint x: 0, endPoint y: 148, distance: 196.7
click at [0, 148] on div "TẠO ĐƠN HÀNG Yêu cầu xuất hóa đơn điện tử Transit Pickup Surcharge Ids Transit …" at bounding box center [544, 260] width 1089 height 521
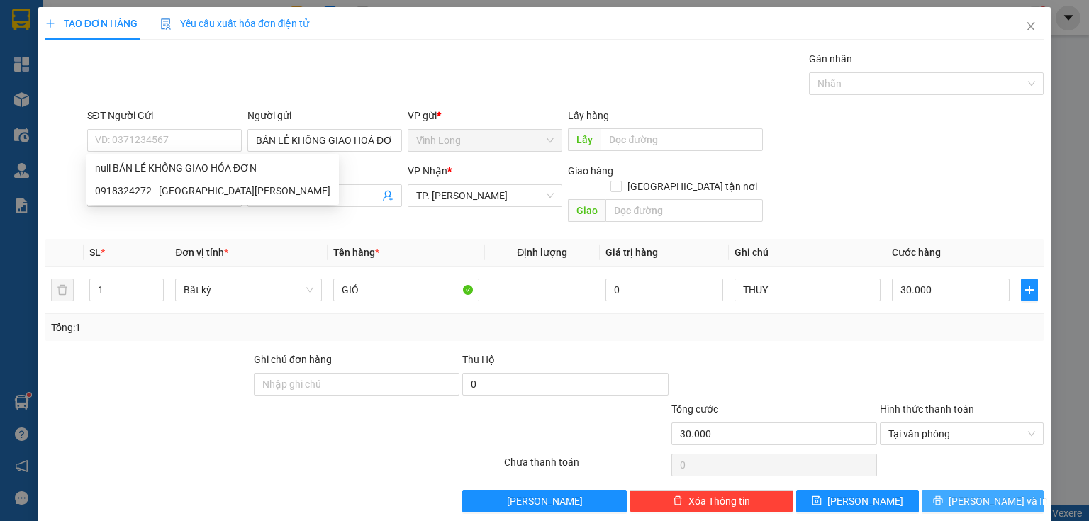
click at [966, 494] on span "[PERSON_NAME] và In" at bounding box center [998, 502] width 99 height 16
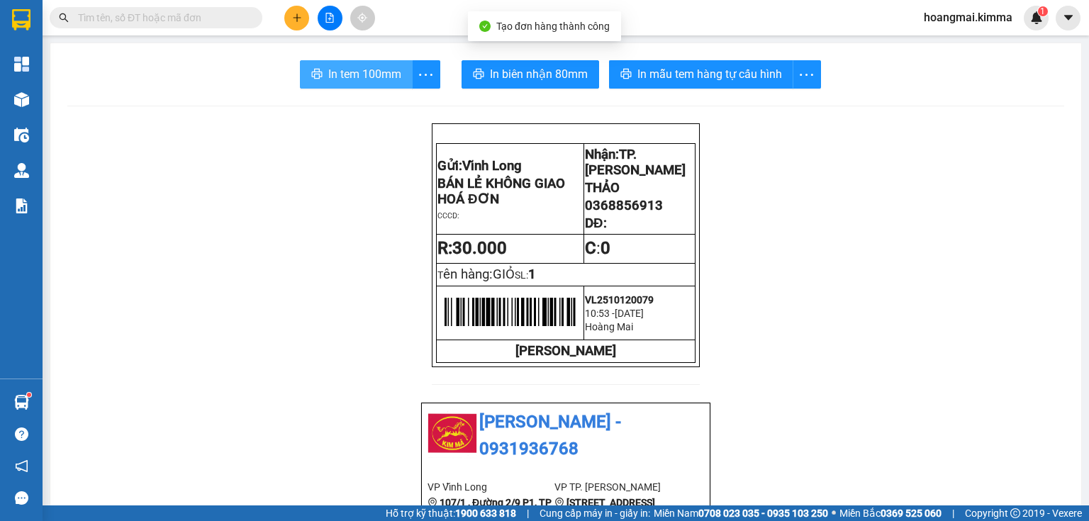
click at [338, 79] on span "In tem 100mm" at bounding box center [364, 74] width 73 height 18
